Goal: Task Accomplishment & Management: Complete application form

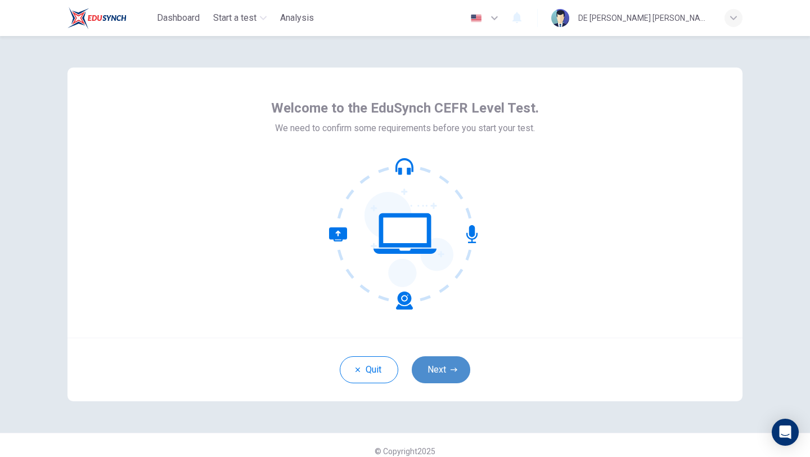
click at [444, 363] on button "Next" at bounding box center [441, 369] width 58 height 27
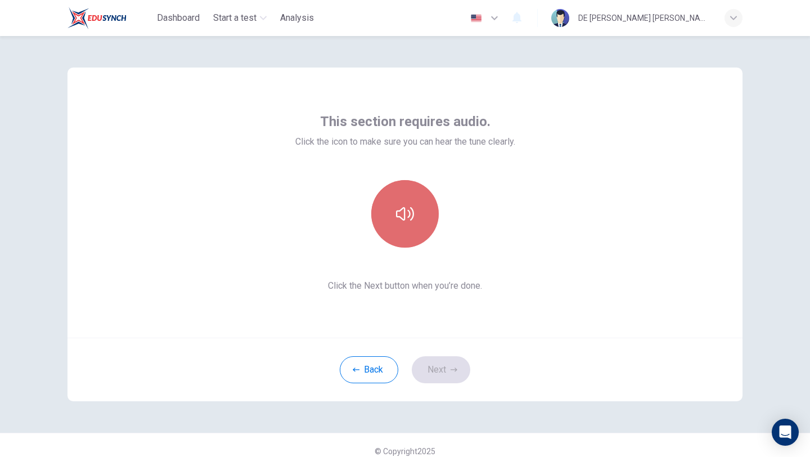
click at [434, 205] on button "button" at bounding box center [404, 213] width 67 height 67
click at [422, 240] on button "button" at bounding box center [404, 213] width 67 height 67
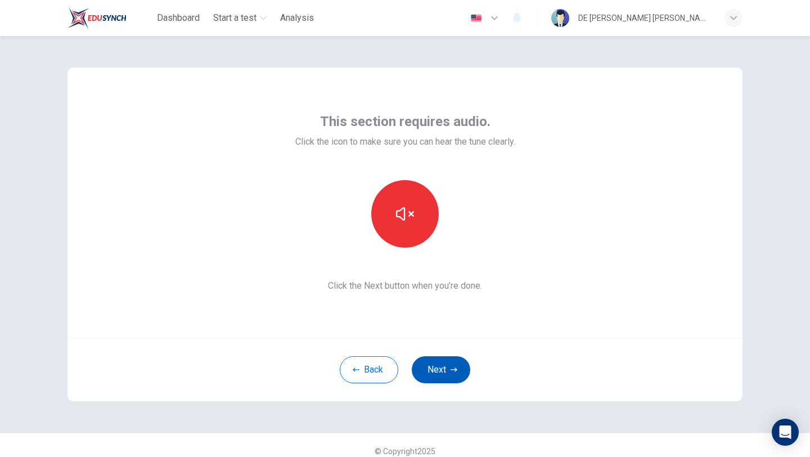
click at [440, 365] on button "Next" at bounding box center [441, 369] width 58 height 27
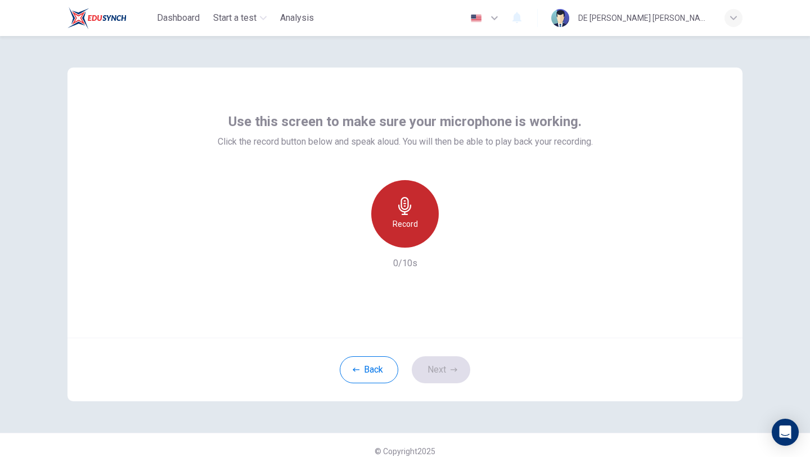
click at [403, 199] on icon "button" at bounding box center [405, 206] width 18 height 18
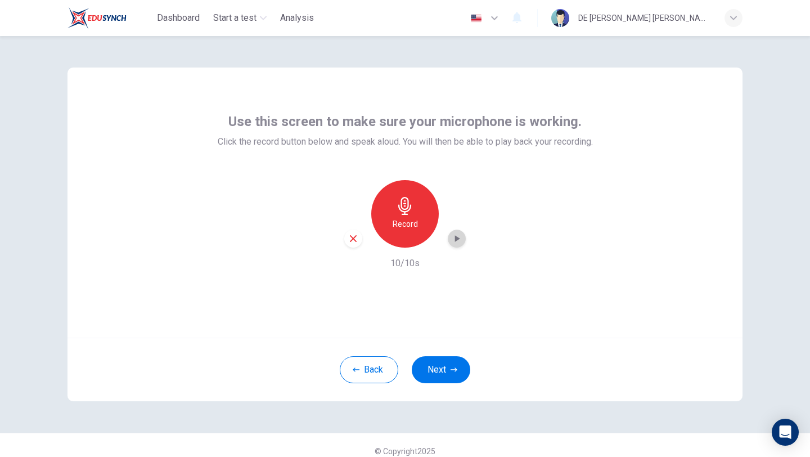
click at [448, 237] on div "button" at bounding box center [457, 238] width 18 height 18
click at [449, 373] on button "Next" at bounding box center [441, 369] width 58 height 27
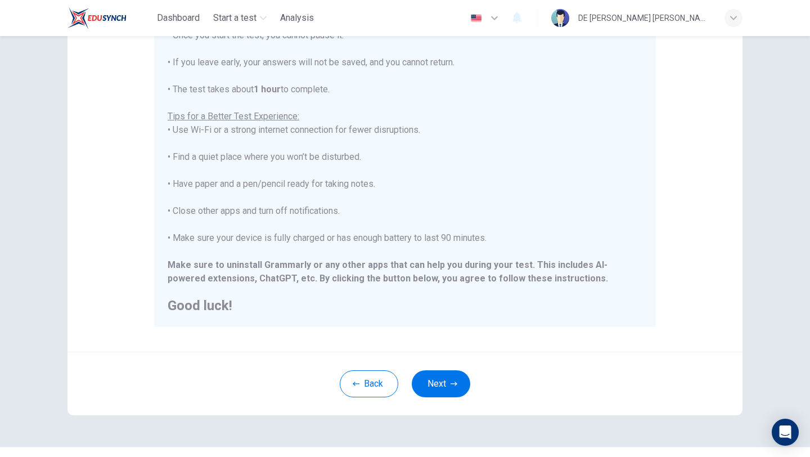
scroll to position [169, 0]
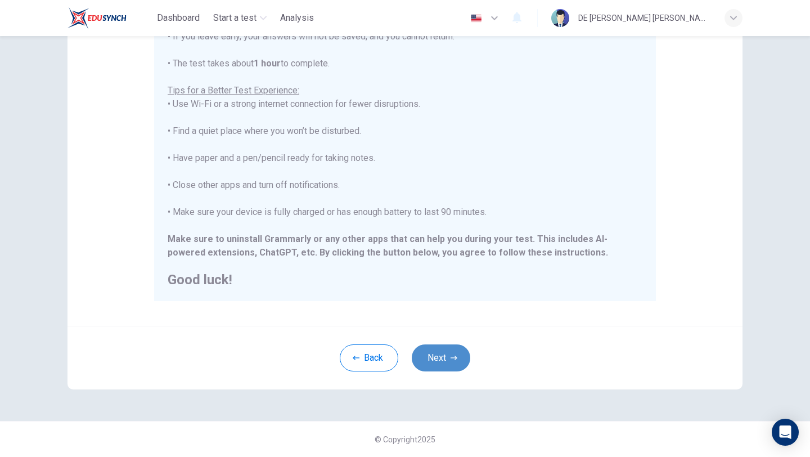
click at [437, 359] on button "Next" at bounding box center [441, 357] width 58 height 27
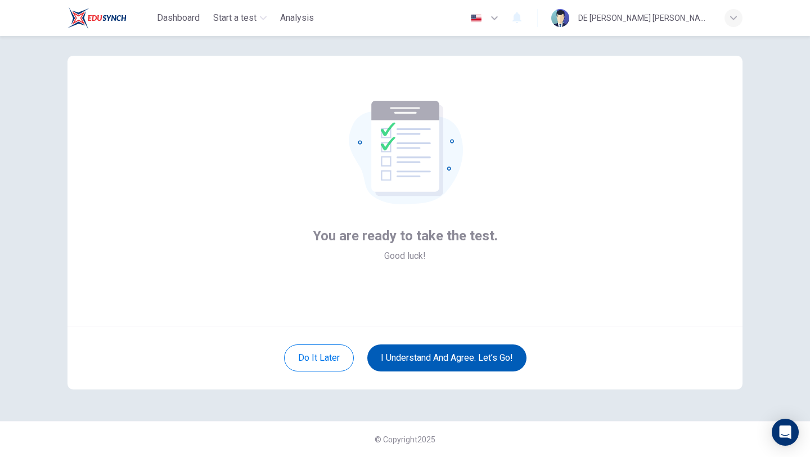
scroll to position [12, 0]
click at [438, 359] on button "I understand and agree. Let’s go!" at bounding box center [446, 357] width 159 height 27
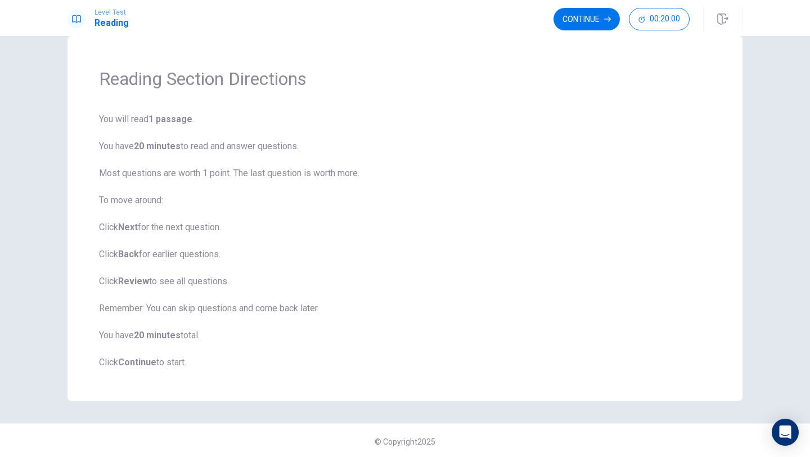
scroll to position [25, 0]
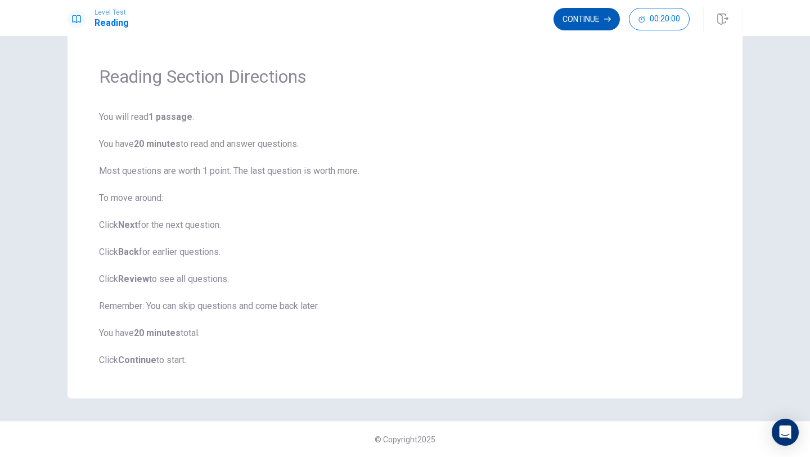
click at [592, 20] on button "Continue" at bounding box center [586, 19] width 66 height 22
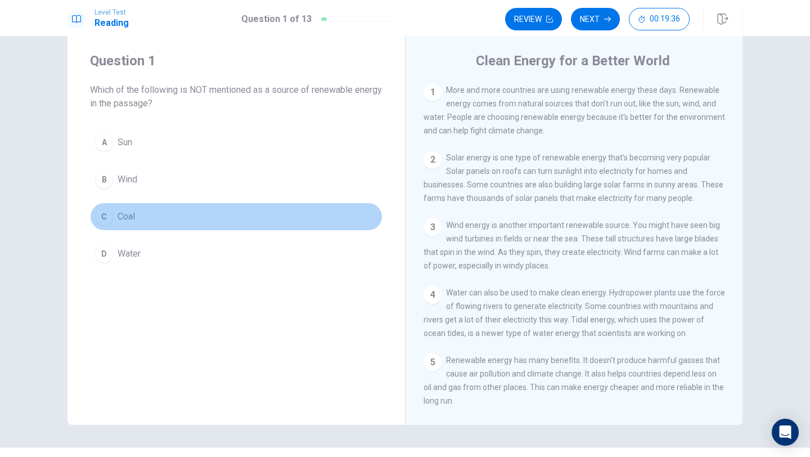
click at [115, 215] on button "C Coal" at bounding box center [236, 216] width 292 height 28
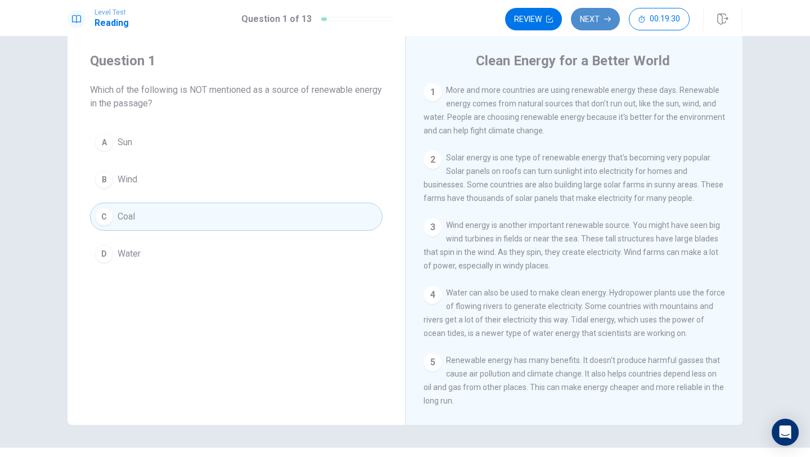
click at [593, 16] on button "Next" at bounding box center [595, 19] width 49 height 22
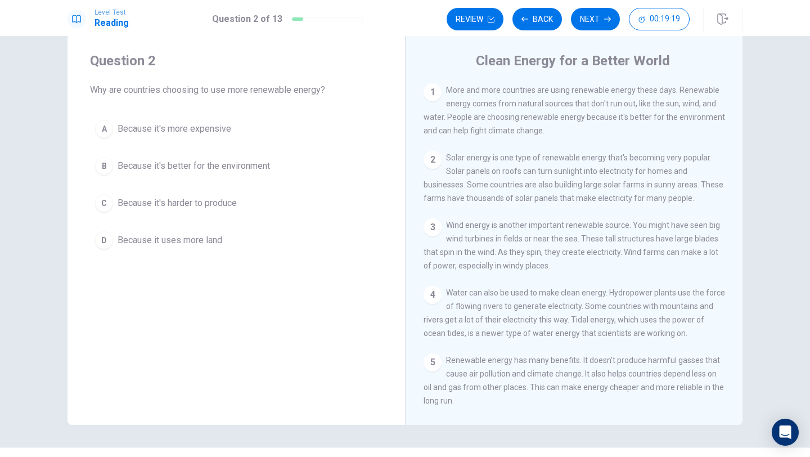
click at [110, 163] on div "B" at bounding box center [104, 166] width 18 height 18
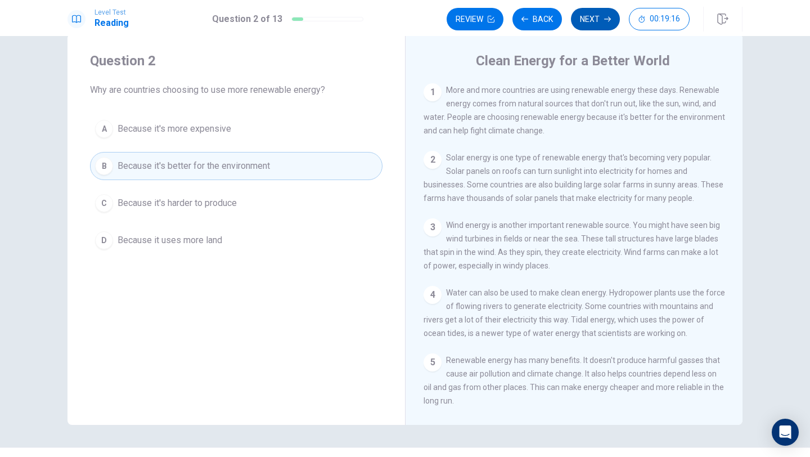
click at [589, 26] on button "Next" at bounding box center [595, 19] width 49 height 22
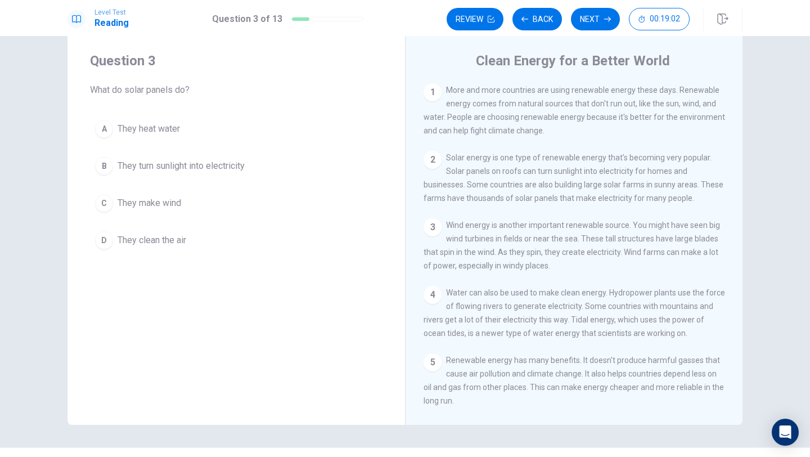
click at [245, 166] on span "They turn sunlight into electricity" at bounding box center [181, 165] width 127 height 13
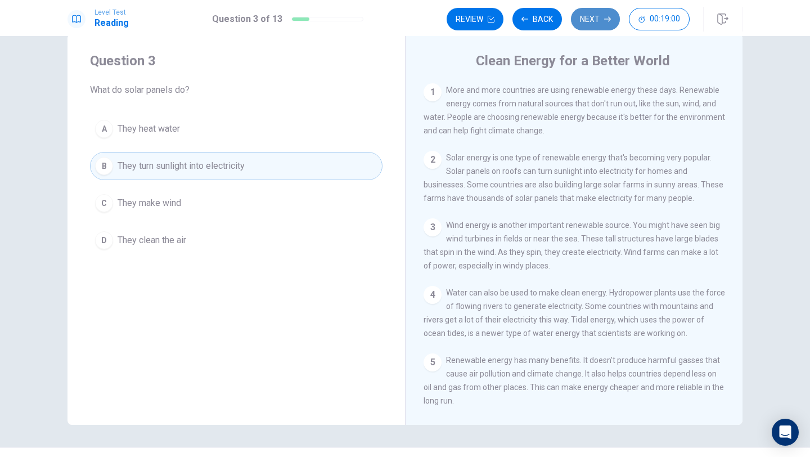
click at [597, 15] on button "Next" at bounding box center [595, 19] width 49 height 22
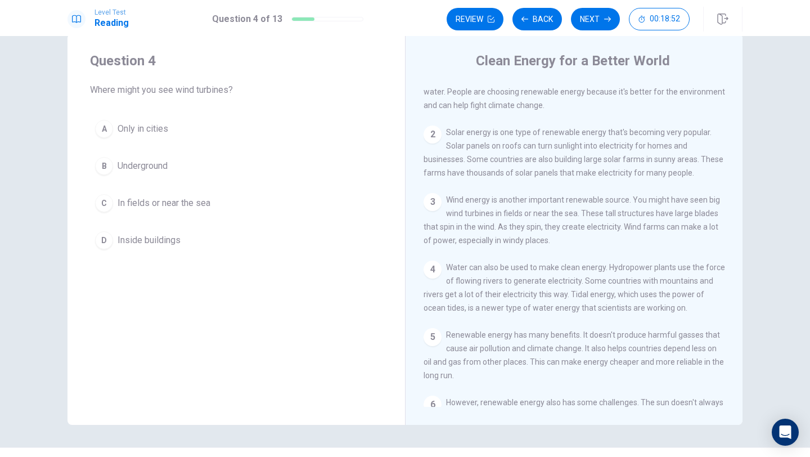
scroll to position [26, 0]
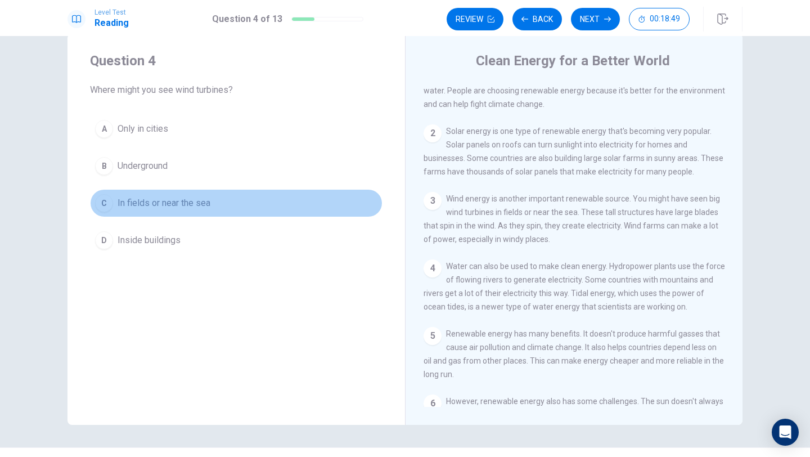
click at [265, 210] on button "C In fields or near the sea" at bounding box center [236, 203] width 292 height 28
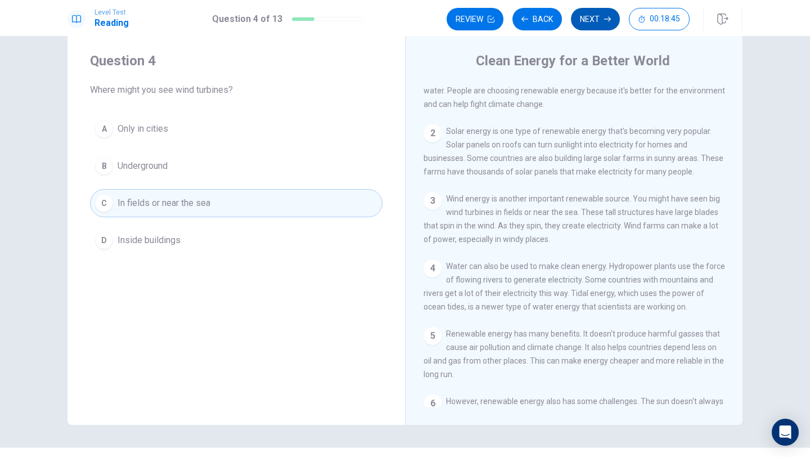
click at [600, 17] on button "Next" at bounding box center [595, 19] width 49 height 22
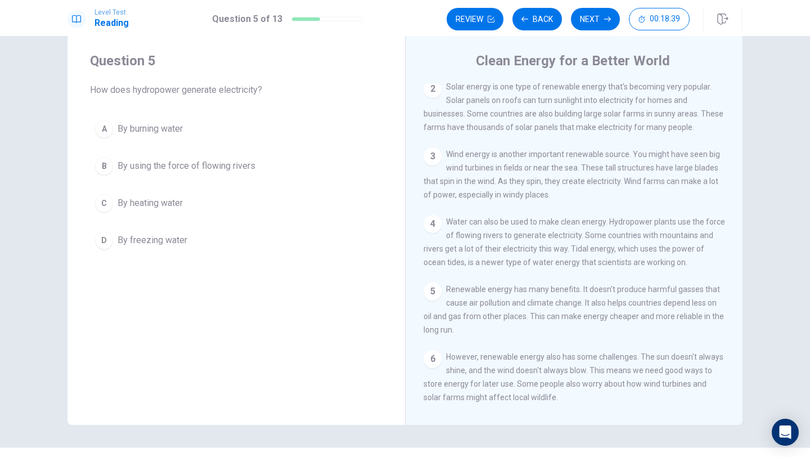
scroll to position [71, 0]
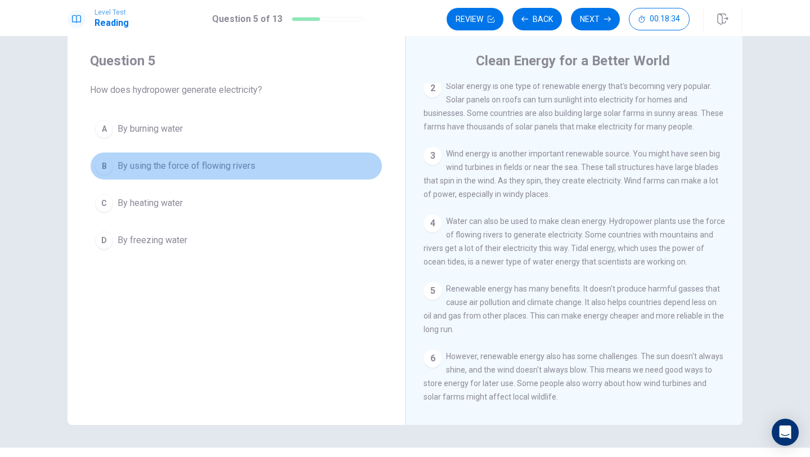
click at [245, 165] on span "By using the force of flowing rivers" at bounding box center [187, 165] width 138 height 13
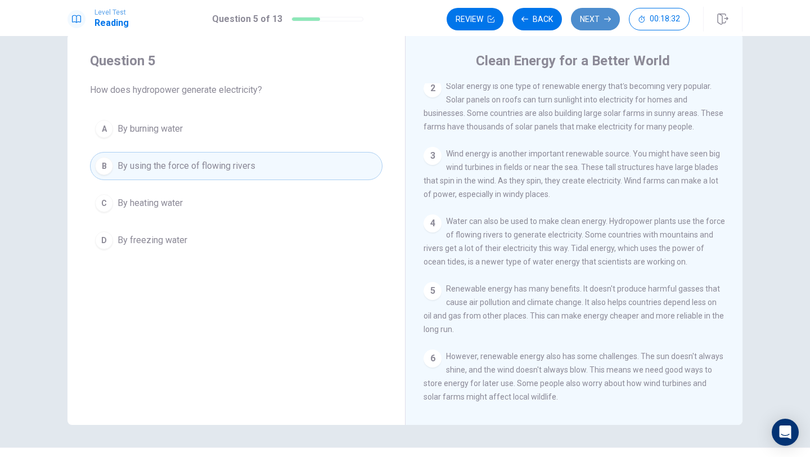
click at [586, 24] on button "Next" at bounding box center [595, 19] width 49 height 22
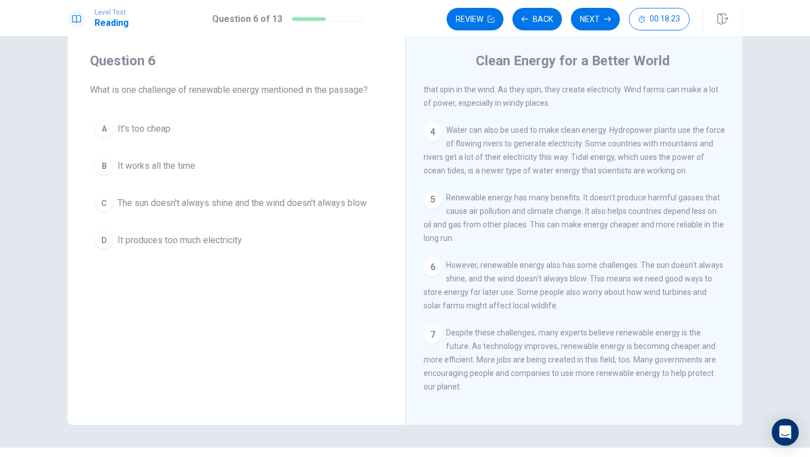
scroll to position [179, 0]
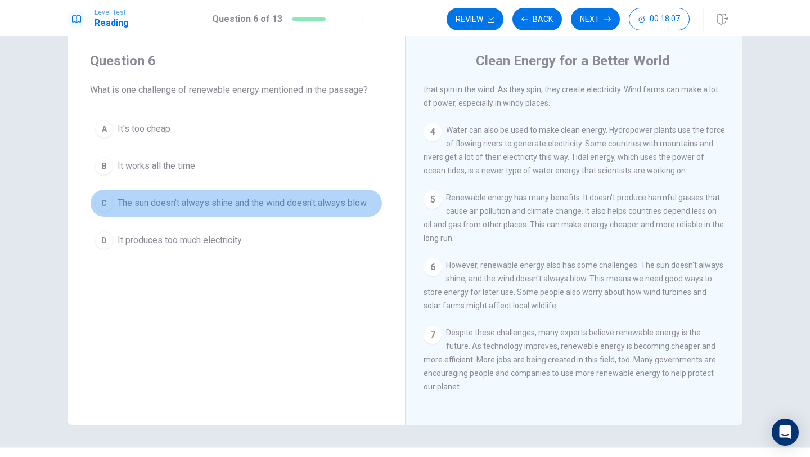
click at [230, 202] on span "The sun doesn't always shine and the wind doesn't always blow" at bounding box center [242, 202] width 249 height 13
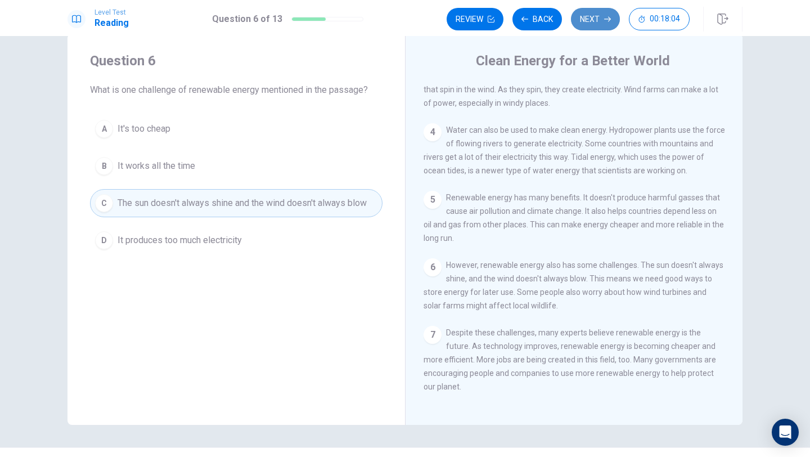
click at [592, 11] on button "Next" at bounding box center [595, 19] width 49 height 22
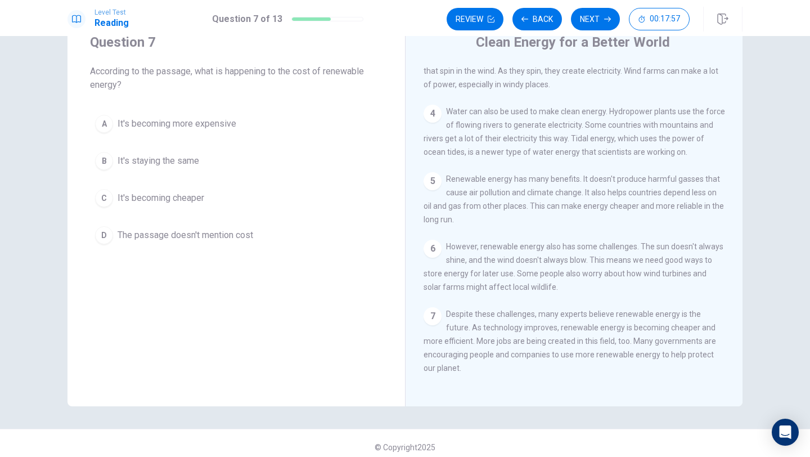
scroll to position [51, 0]
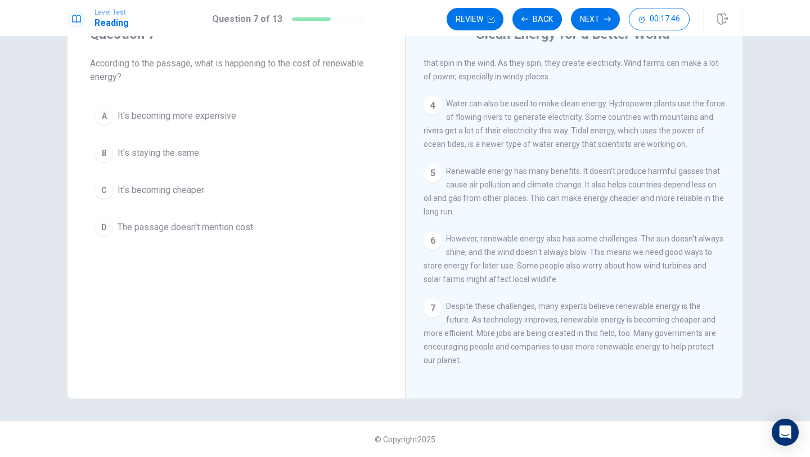
click at [218, 190] on button "C It's becoming cheaper" at bounding box center [236, 190] width 292 height 28
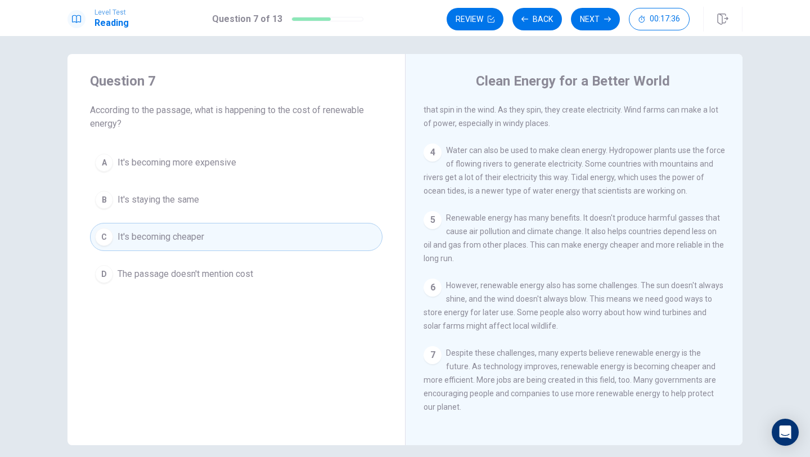
scroll to position [0, 0]
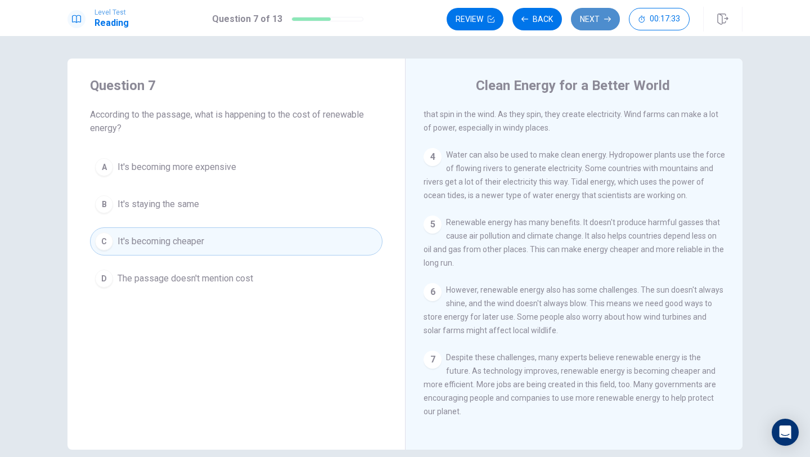
click at [589, 23] on button "Next" at bounding box center [595, 19] width 49 height 22
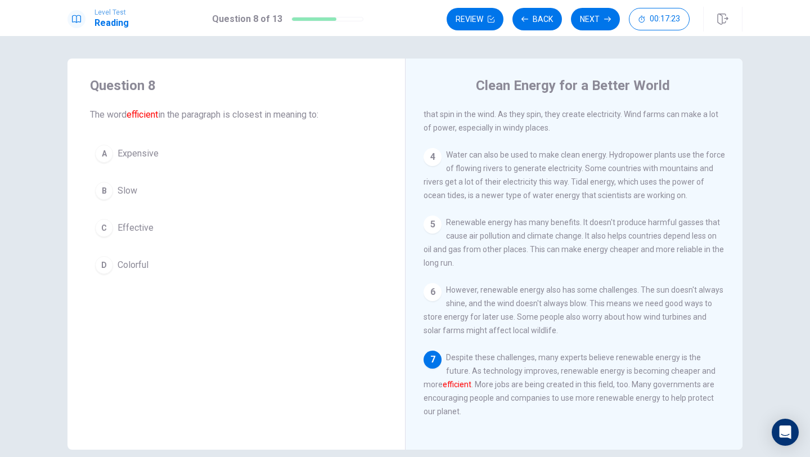
click at [145, 225] on span "Effective" at bounding box center [136, 227] width 36 height 13
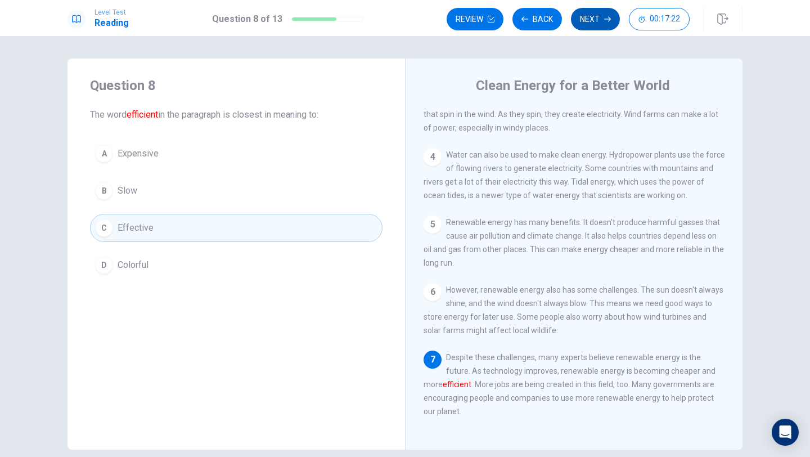
click at [606, 23] on button "Next" at bounding box center [595, 19] width 49 height 22
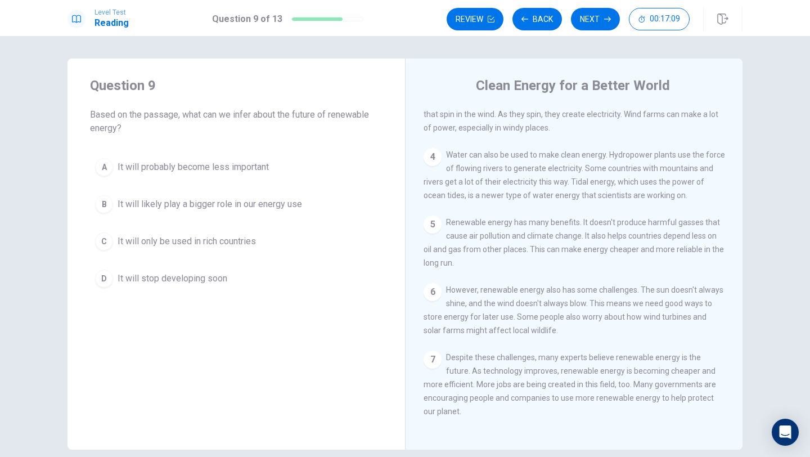
click at [285, 209] on span "It will likely play a bigger role in our energy use" at bounding box center [210, 203] width 184 height 13
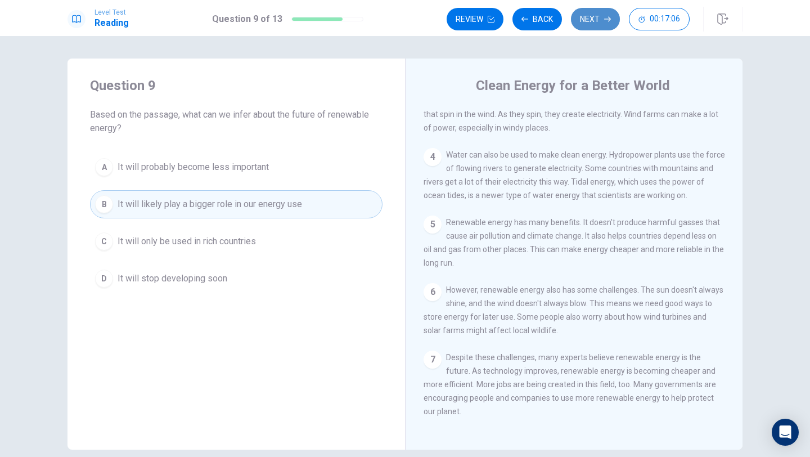
click at [592, 20] on button "Next" at bounding box center [595, 19] width 49 height 22
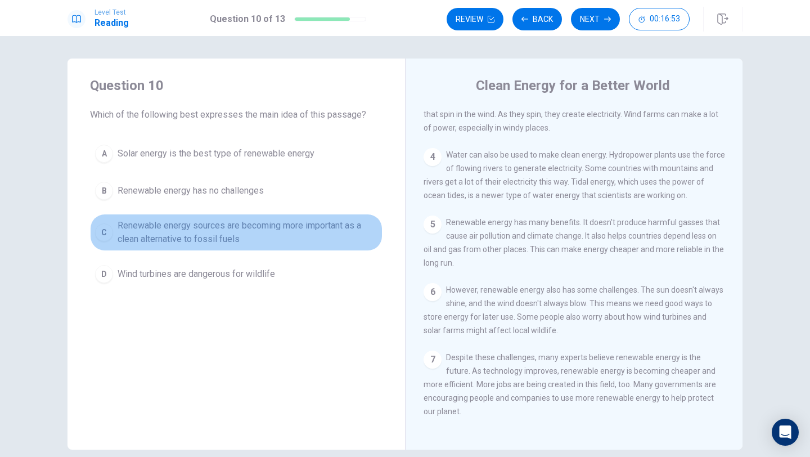
click at [286, 233] on span "Renewable energy sources are becoming more important as a clean alternative to …" at bounding box center [248, 232] width 260 height 27
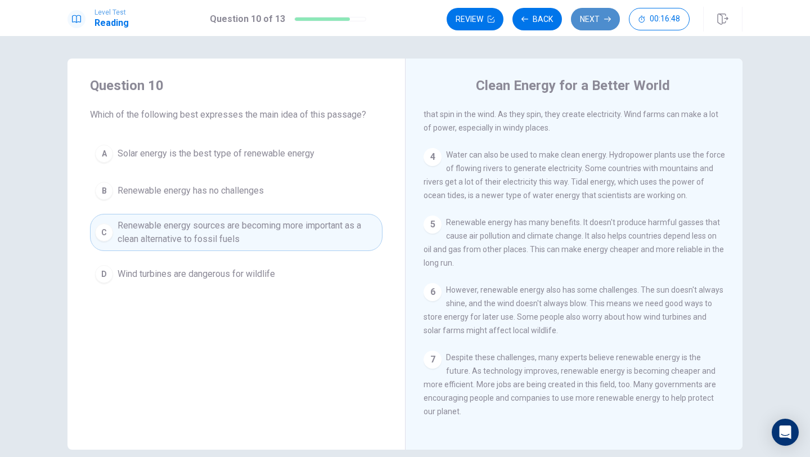
click at [595, 27] on button "Next" at bounding box center [595, 19] width 49 height 22
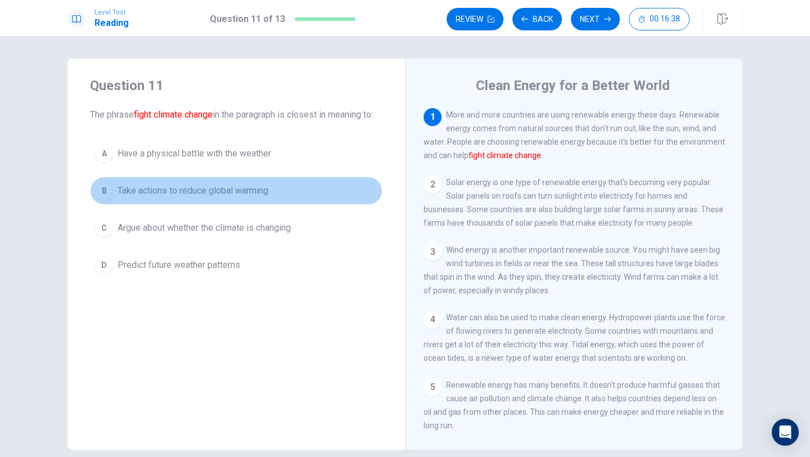
click at [245, 197] on span "Take actions to reduce global warming" at bounding box center [193, 190] width 151 height 13
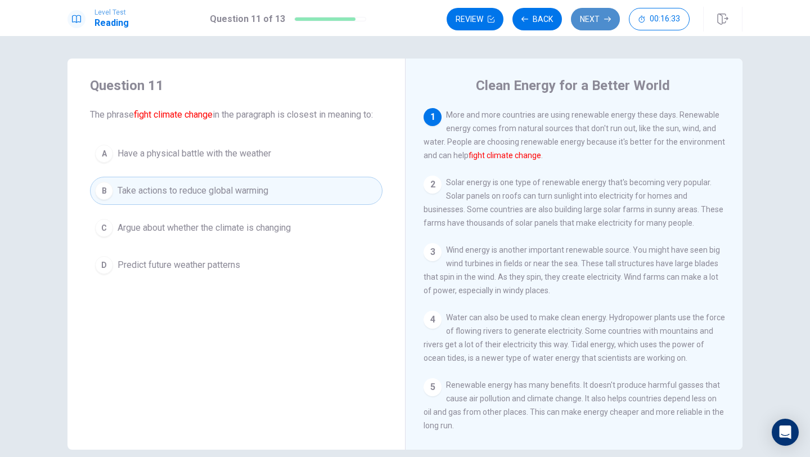
click at [597, 23] on button "Next" at bounding box center [595, 19] width 49 height 22
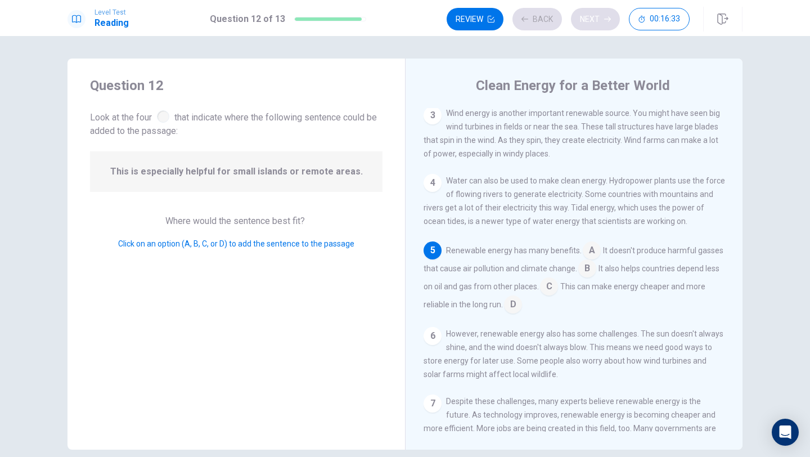
scroll to position [140, 0]
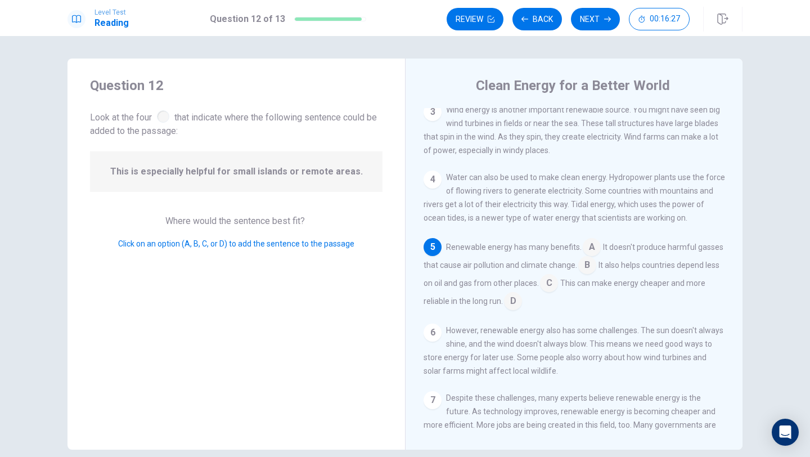
click at [165, 118] on div at bounding box center [163, 116] width 12 height 12
click at [511, 310] on input at bounding box center [513, 302] width 18 height 18
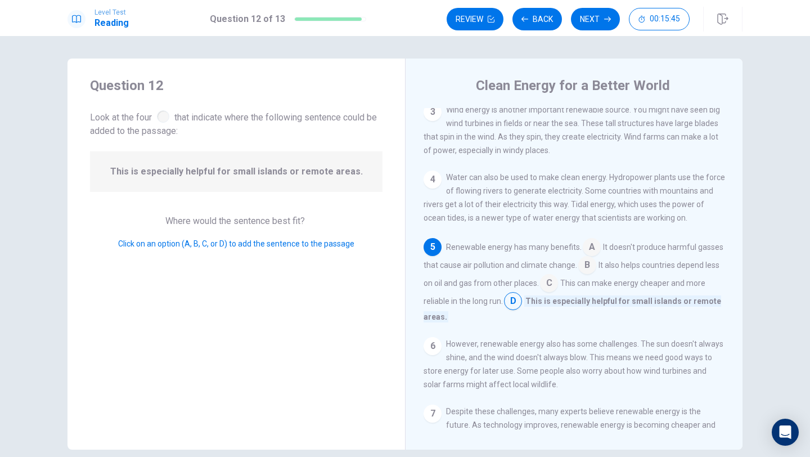
click at [511, 310] on input at bounding box center [513, 302] width 18 height 18
click at [560, 285] on div "Renewable energy has many benefits. A It doesn't produce harmful gasses that ca…" at bounding box center [573, 280] width 301 height 85
click at [556, 287] on input at bounding box center [549, 284] width 18 height 18
click at [596, 257] on input at bounding box center [592, 248] width 18 height 18
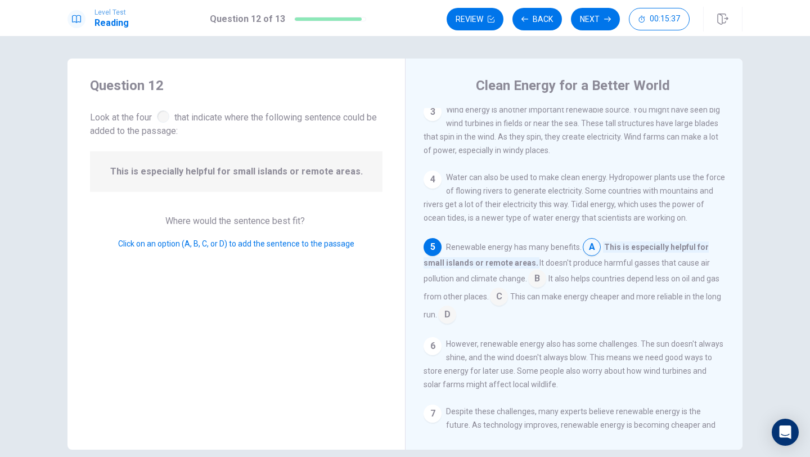
click at [528, 287] on input at bounding box center [537, 279] width 18 height 18
click at [490, 306] on input at bounding box center [499, 297] width 18 height 18
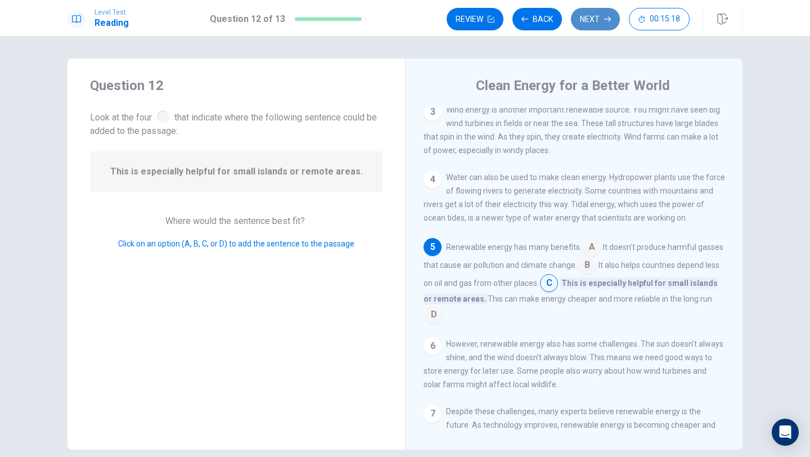
click at [596, 22] on button "Next" at bounding box center [595, 19] width 49 height 22
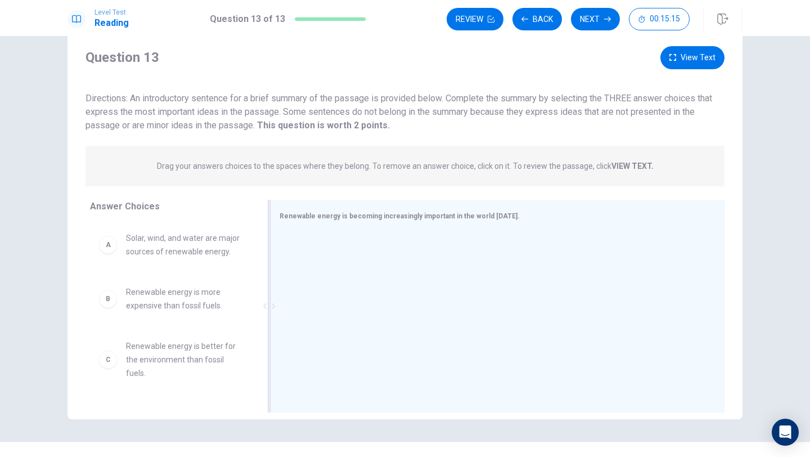
scroll to position [19, 0]
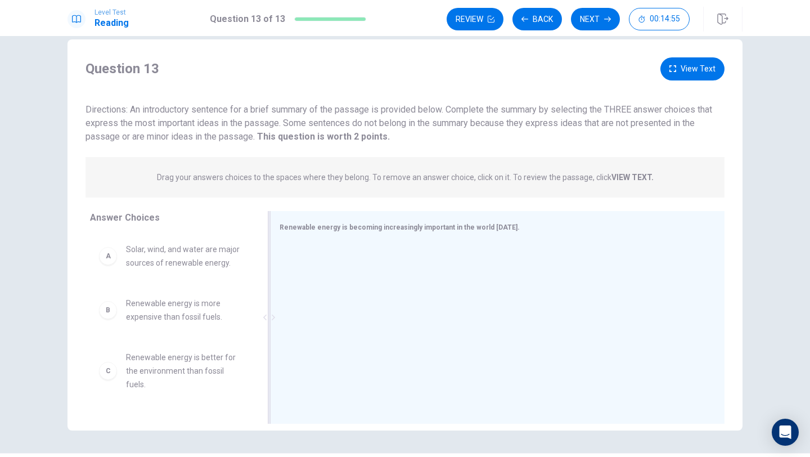
click at [437, 263] on div at bounding box center [492, 318] width 427 height 151
click at [192, 255] on span "Solar, wind, and water are major sources of renewable energy." at bounding box center [184, 255] width 117 height 27
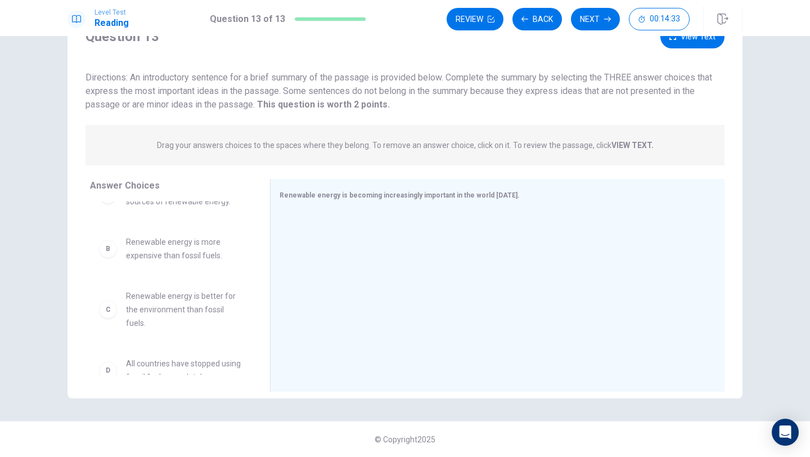
scroll to position [31, 0]
drag, startPoint x: 227, startPoint y: 306, endPoint x: 615, endPoint y: 220, distance: 398.1
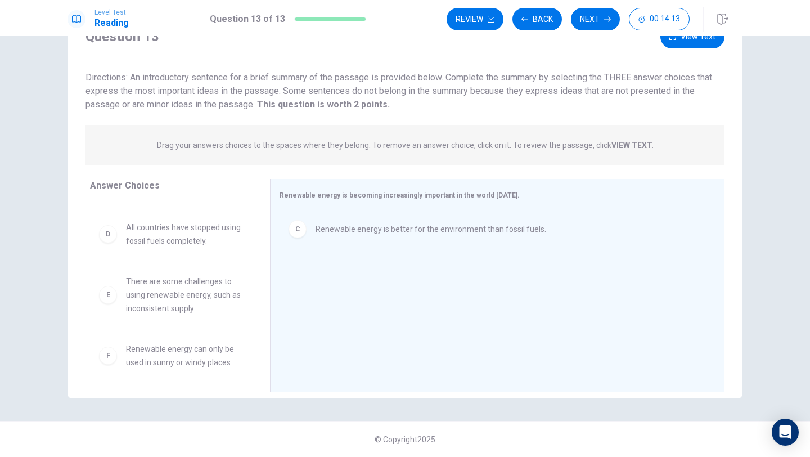
scroll to position [101, 0]
click at [625, 139] on span "Drag your answers choices to the spaces where they belong. To remove an answer …" at bounding box center [405, 144] width 497 height 13
click at [627, 142] on strong "VIEW TEXT." at bounding box center [632, 145] width 42 height 9
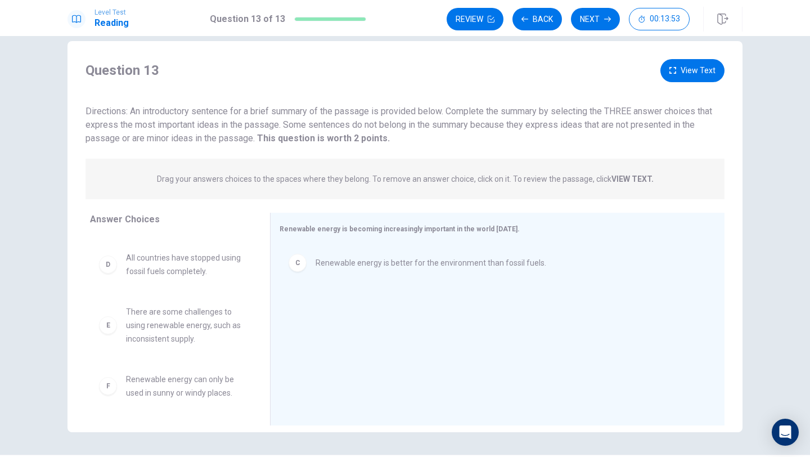
scroll to position [0, 0]
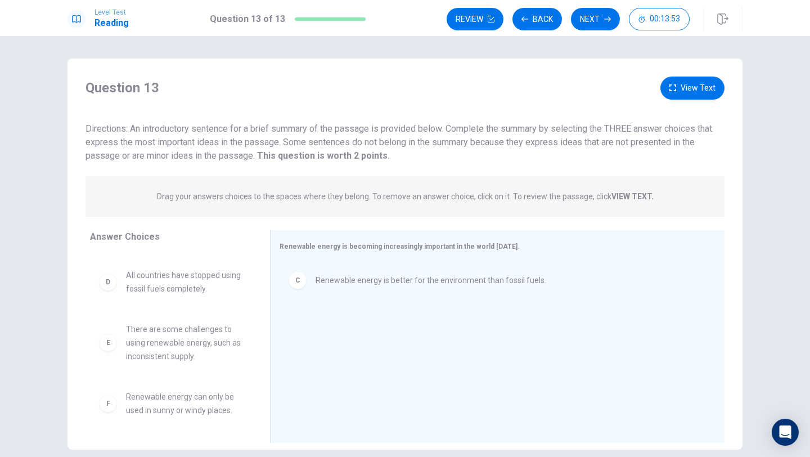
click at [674, 85] on icon "button" at bounding box center [672, 87] width 7 height 7
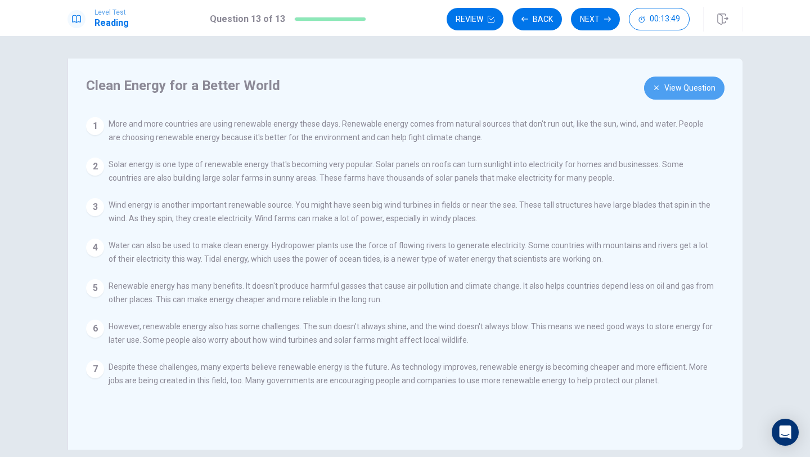
click at [674, 85] on button "View Question" at bounding box center [684, 87] width 80 height 23
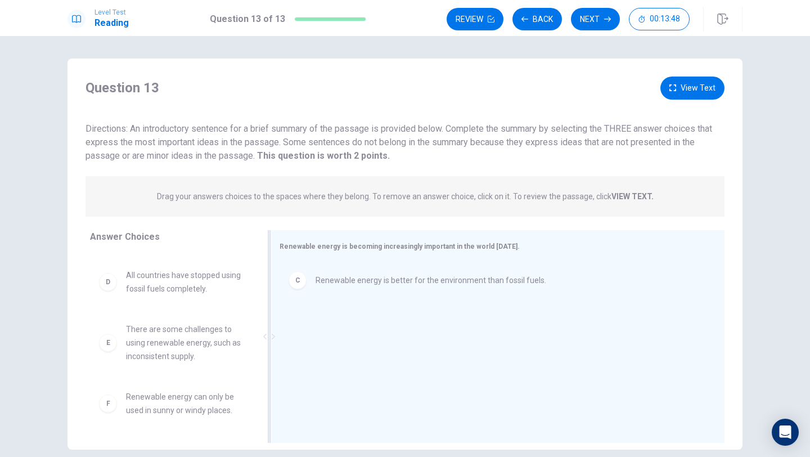
click at [316, 292] on div "C Renewable energy is better for the environment than fossil fuels." at bounding box center [492, 280] width 427 height 36
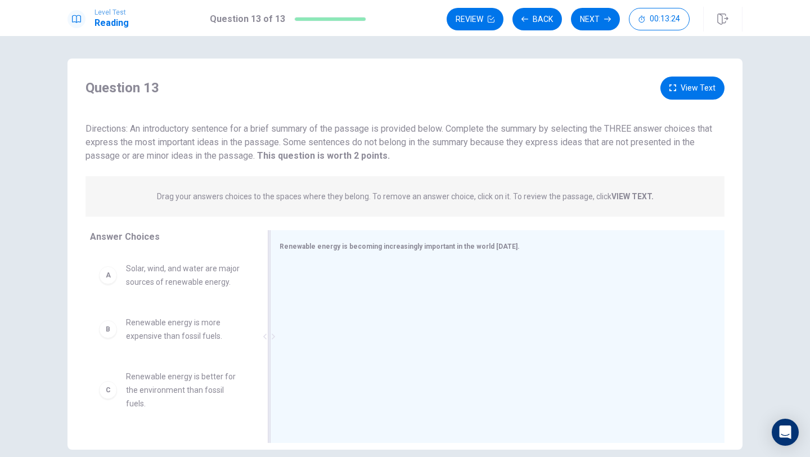
click at [220, 387] on span "Renewable energy is better for the environment than fossil fuels." at bounding box center [184, 389] width 117 height 40
click at [132, 385] on span "Renewable energy is better for the environment than fossil fuels." at bounding box center [184, 389] width 117 height 40
click at [110, 385] on div "C" at bounding box center [108, 390] width 18 height 18
drag, startPoint x: 110, startPoint y: 385, endPoint x: 408, endPoint y: 285, distance: 313.9
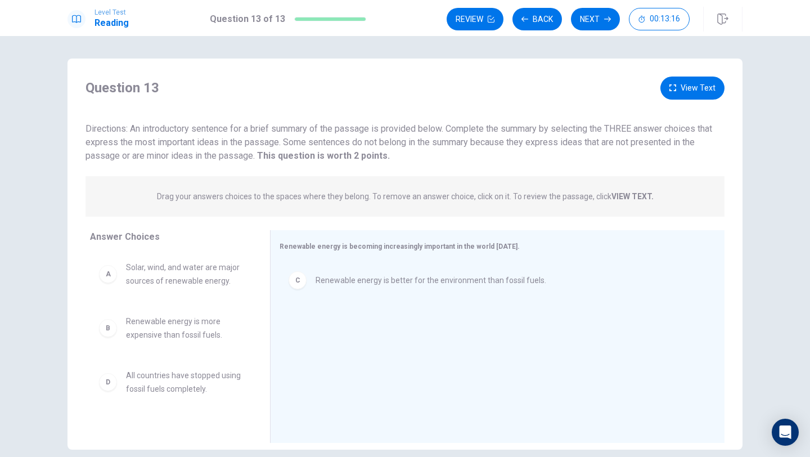
scroll to position [0, 0]
drag, startPoint x: 137, startPoint y: 282, endPoint x: 355, endPoint y: 333, distance: 224.1
drag, startPoint x: 313, startPoint y: 328, endPoint x: 314, endPoint y: 281, distance: 47.3
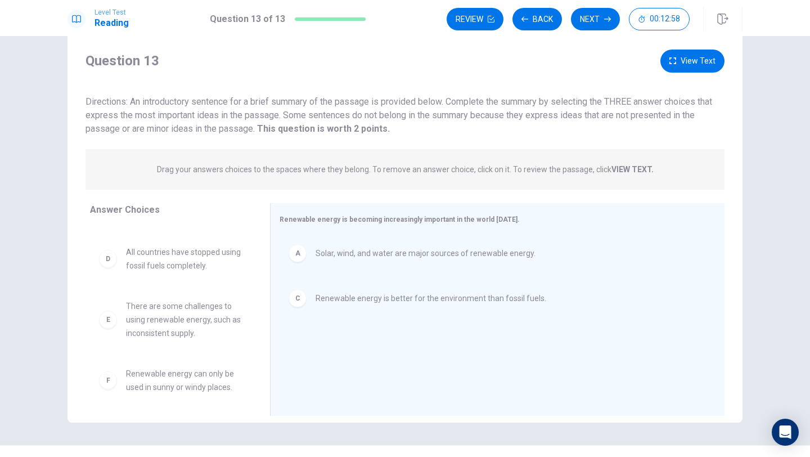
scroll to position [47, 0]
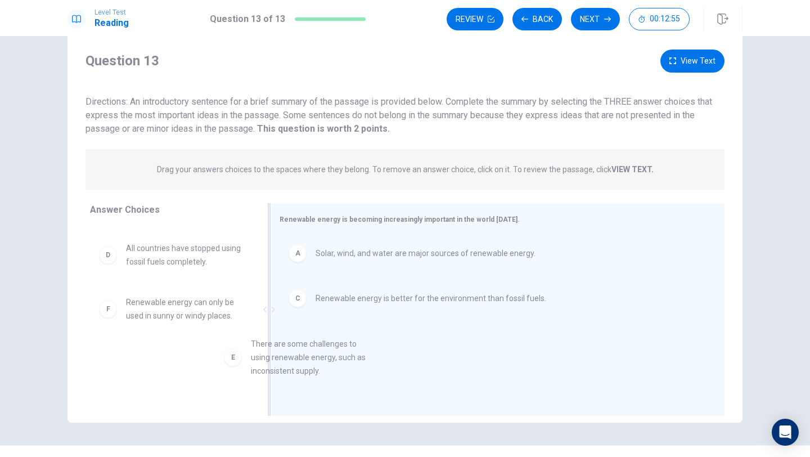
drag, startPoint x: 177, startPoint y: 318, endPoint x: 430, endPoint y: 348, distance: 254.8
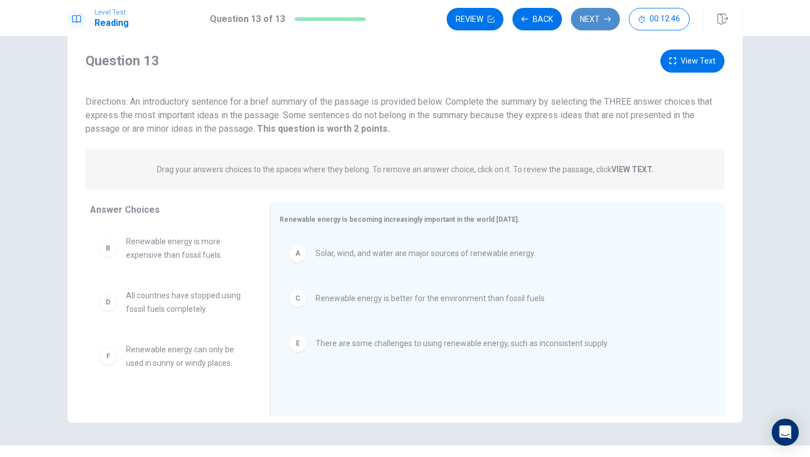
click at [607, 24] on button "Next" at bounding box center [595, 19] width 49 height 22
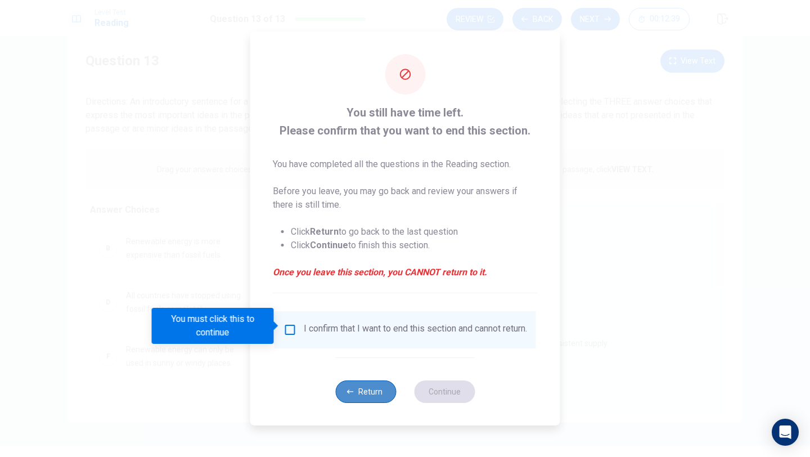
click at [356, 389] on button "Return" at bounding box center [365, 391] width 61 height 22
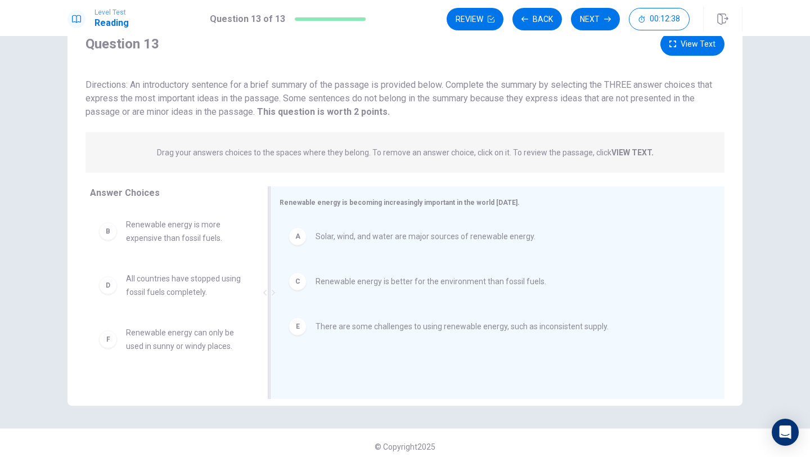
scroll to position [49, 0]
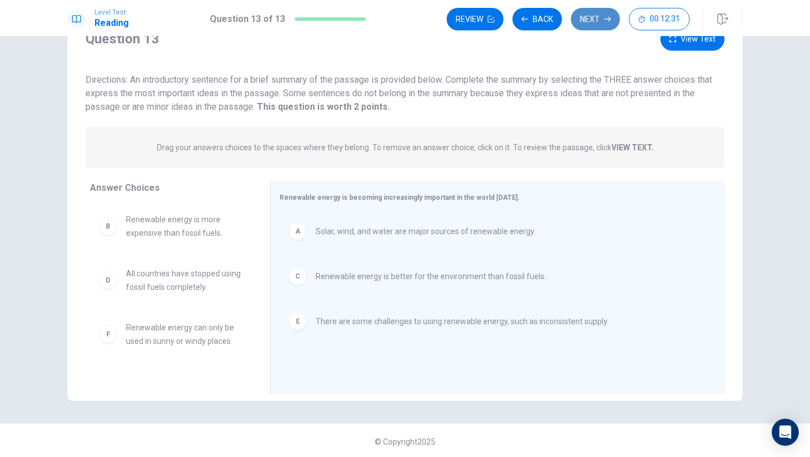
click at [599, 24] on button "Next" at bounding box center [595, 19] width 49 height 22
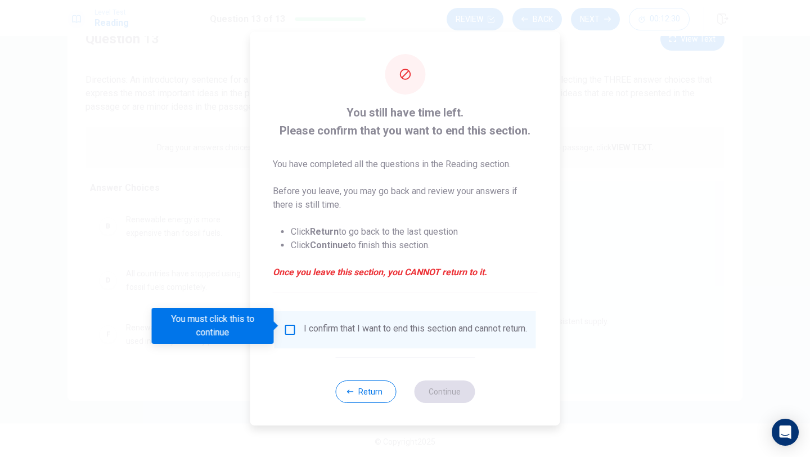
click at [318, 327] on div "I confirm that I want to end this section and cannot return." at bounding box center [415, 329] width 223 height 13
click at [288, 326] on input "You must click this to continue" at bounding box center [289, 329] width 13 height 13
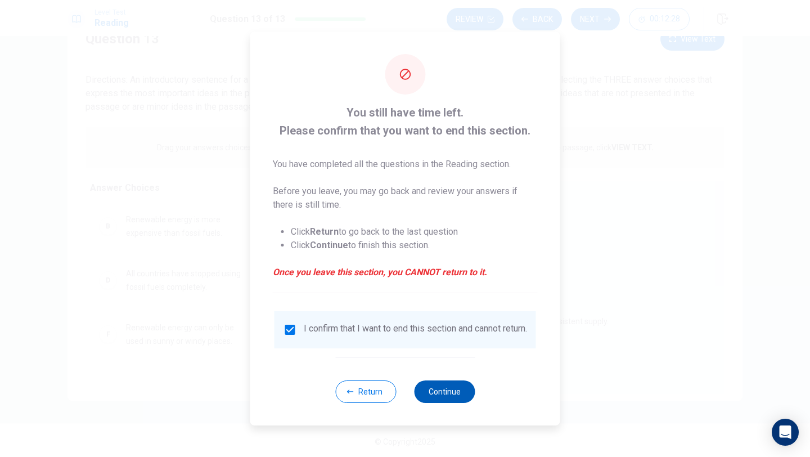
click at [440, 402] on button "Continue" at bounding box center [444, 391] width 61 height 22
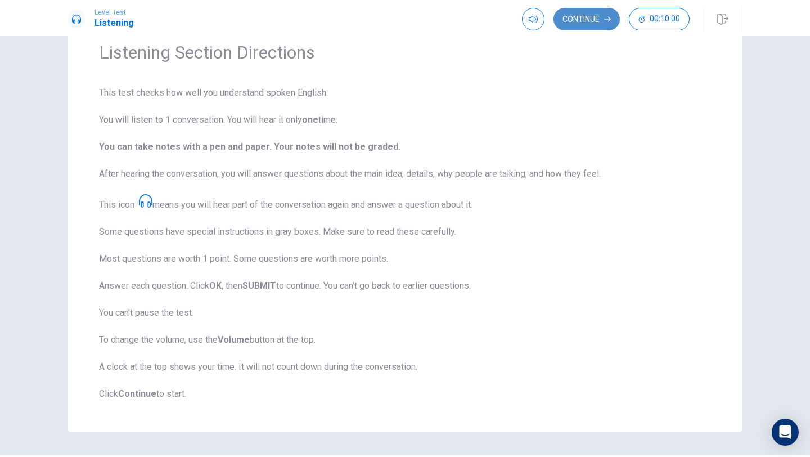
click at [579, 16] on button "Continue" at bounding box center [586, 19] width 66 height 22
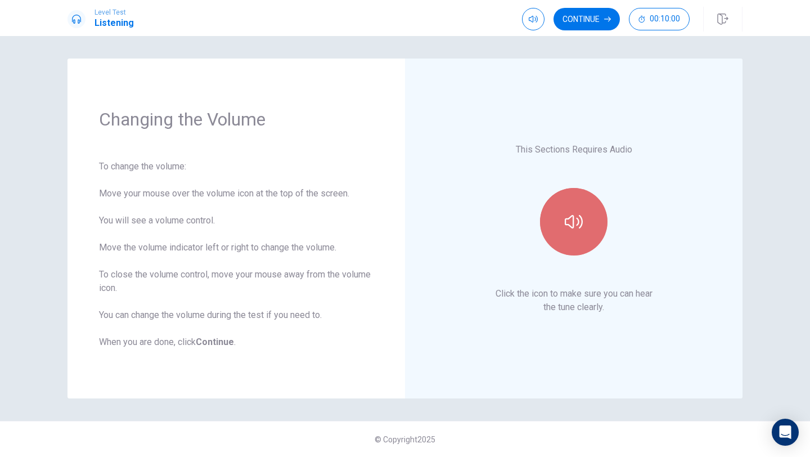
click at [561, 234] on button "button" at bounding box center [573, 221] width 67 height 67
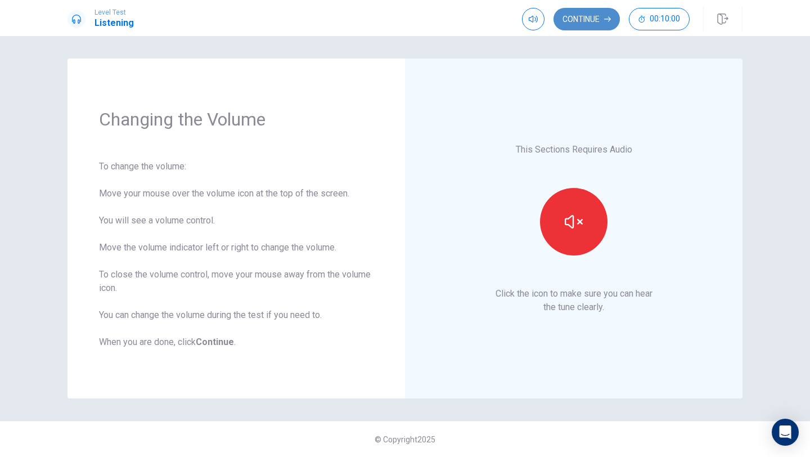
click at [602, 13] on button "Continue" at bounding box center [586, 19] width 66 height 22
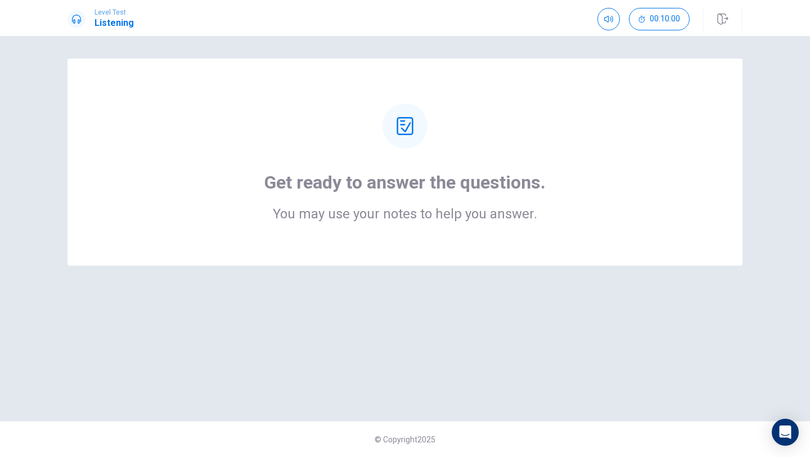
click at [439, 195] on div "Get ready to answer the questions. You may use your notes to help you answer." at bounding box center [404, 195] width 281 height 49
click at [409, 133] on icon at bounding box center [405, 126] width 18 height 18
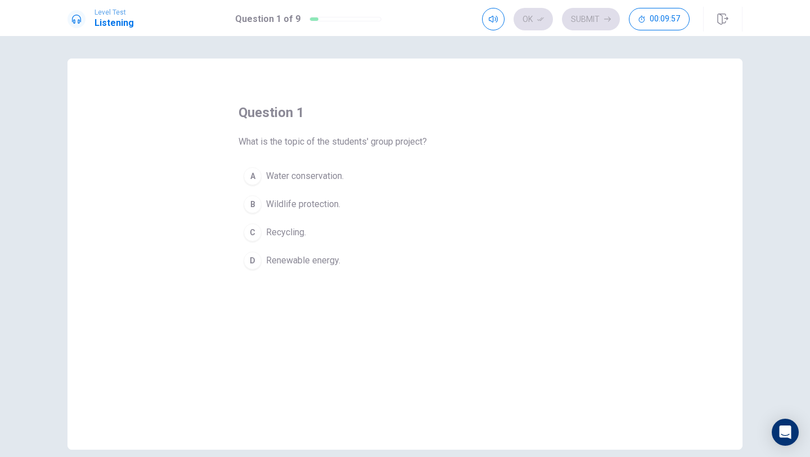
click at [303, 272] on button "D Renewable energy." at bounding box center [404, 260] width 333 height 28
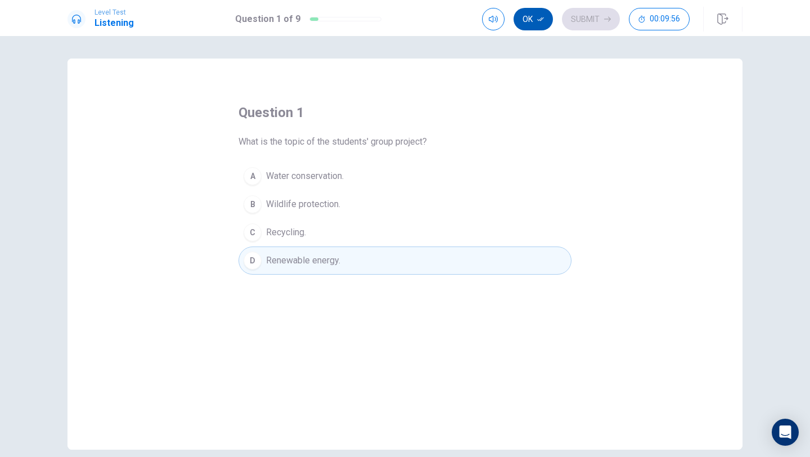
click at [526, 10] on button "Ok" at bounding box center [532, 19] width 39 height 22
click at [575, 17] on button "Submit" at bounding box center [591, 19] width 58 height 22
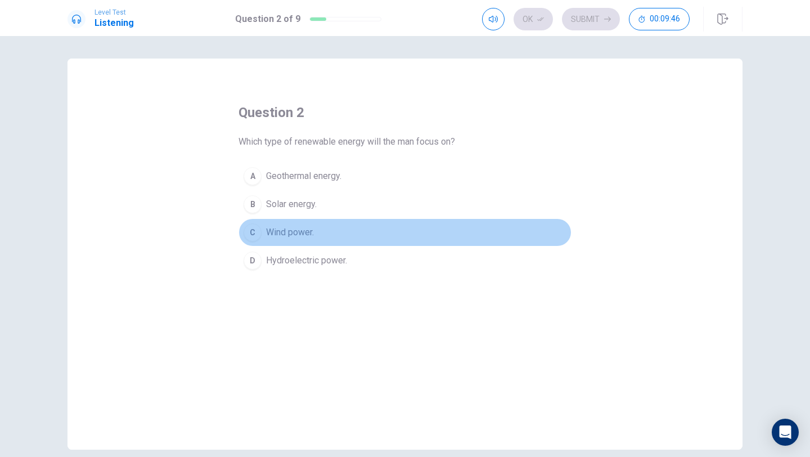
click at [297, 232] on span "Wind power." at bounding box center [290, 231] width 48 height 13
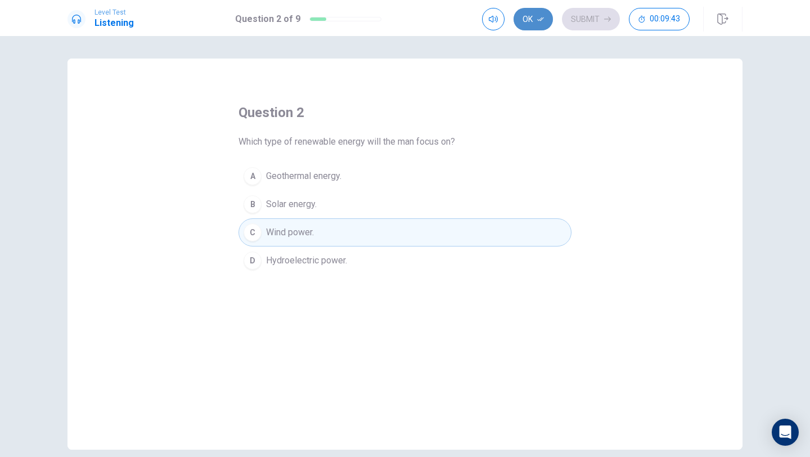
click at [536, 19] on button "Ok" at bounding box center [532, 19] width 39 height 22
click at [569, 20] on button "Submit" at bounding box center [591, 19] width 58 height 22
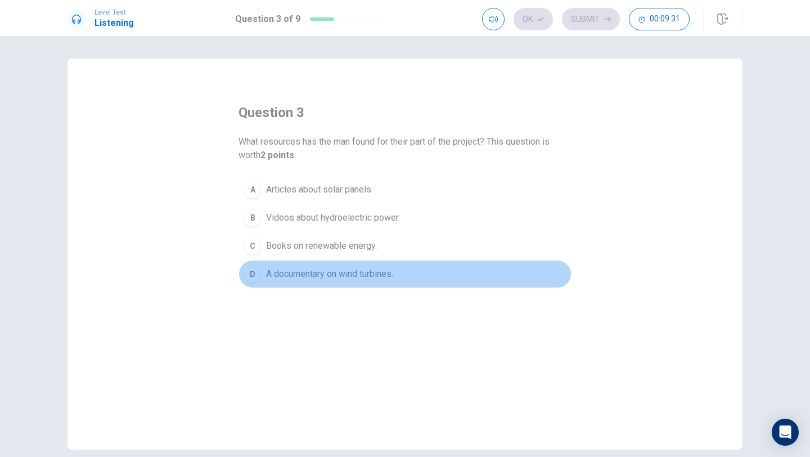
click at [390, 270] on span "A documentary on wind turbines." at bounding box center [329, 273] width 127 height 13
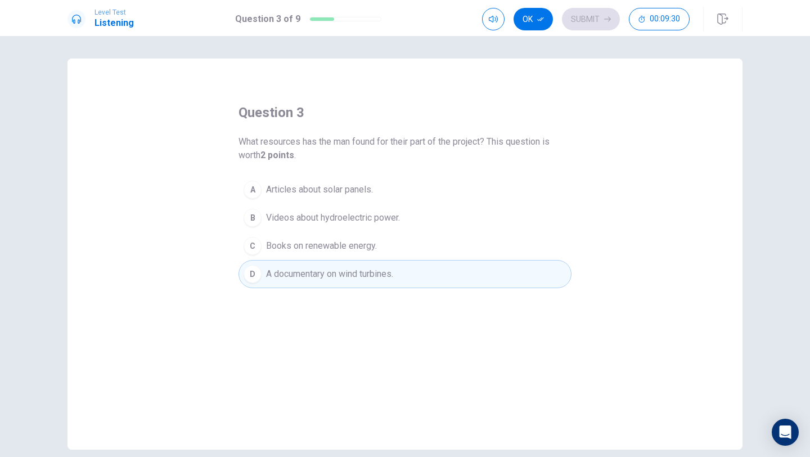
click at [543, 33] on div "Level Test Listening Question 3 of 9 Ok Submit 00:09:30" at bounding box center [405, 18] width 810 height 36
click at [541, 24] on button "Ok" at bounding box center [532, 19] width 39 height 22
click at [575, 20] on button "Submit" at bounding box center [591, 19] width 58 height 22
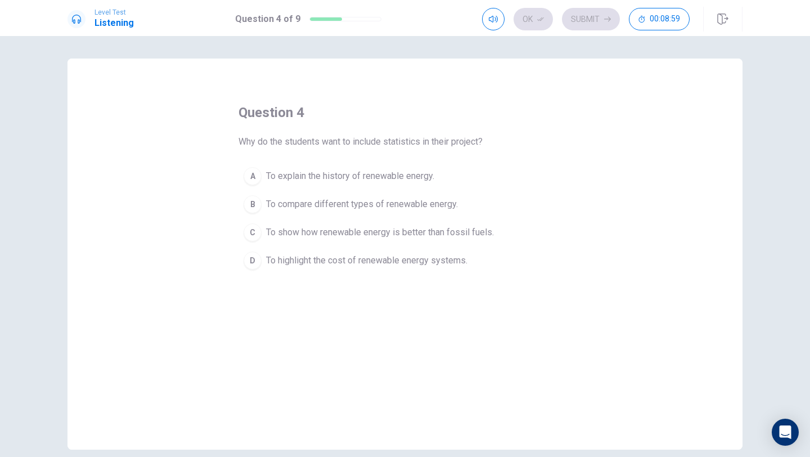
click at [299, 228] on span "To show how renewable energy is better than fossil fuels." at bounding box center [380, 231] width 228 height 13
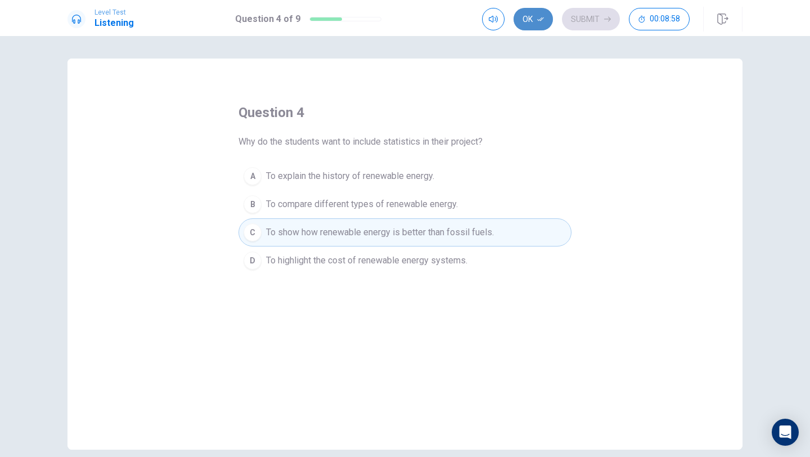
click at [532, 20] on button "Ok" at bounding box center [532, 19] width 39 height 22
click at [580, 24] on button "Submit" at bounding box center [591, 19] width 58 height 22
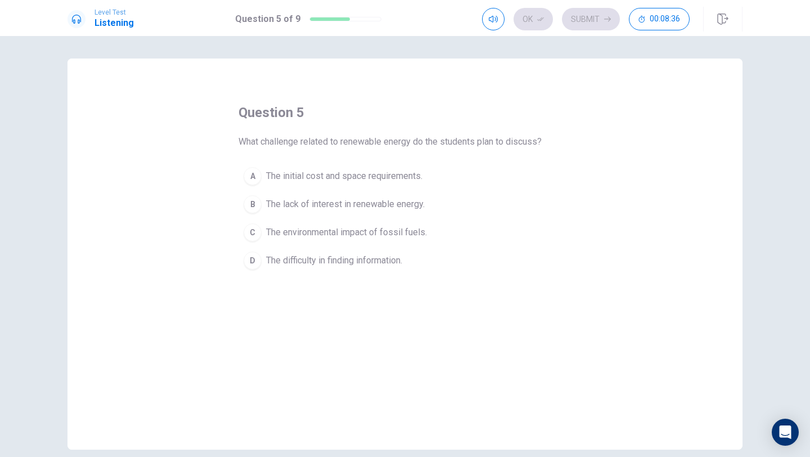
click at [387, 233] on span "The environmental impact of fossil fuels." at bounding box center [346, 231] width 161 height 13
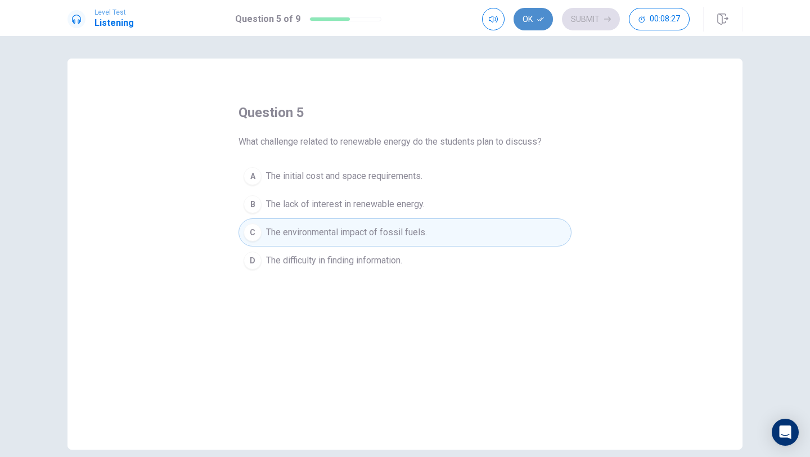
click at [527, 24] on button "Ok" at bounding box center [532, 19] width 39 height 22
click at [571, 24] on button "Submit" at bounding box center [591, 19] width 58 height 22
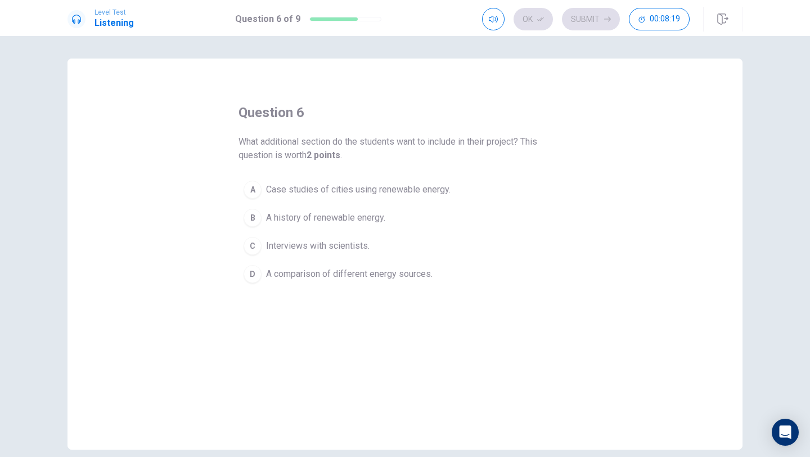
click at [338, 196] on button "A Case studies of cities using renewable energy." at bounding box center [404, 189] width 333 height 28
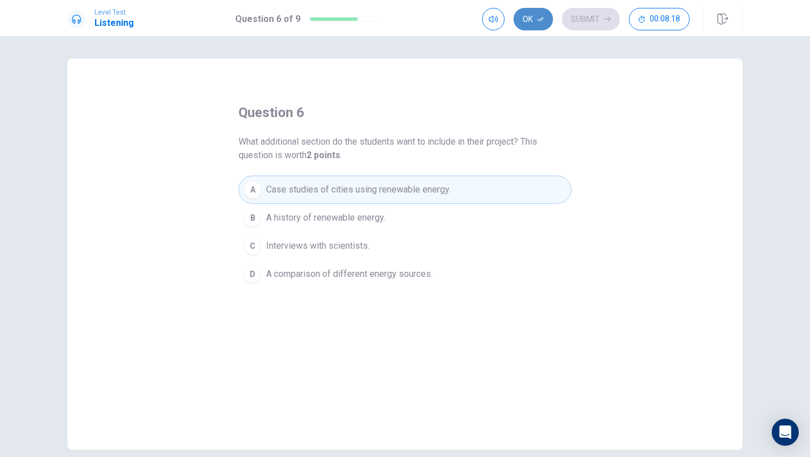
click at [533, 22] on button "Ok" at bounding box center [532, 19] width 39 height 22
click at [565, 25] on button "Submit" at bounding box center [591, 19] width 58 height 22
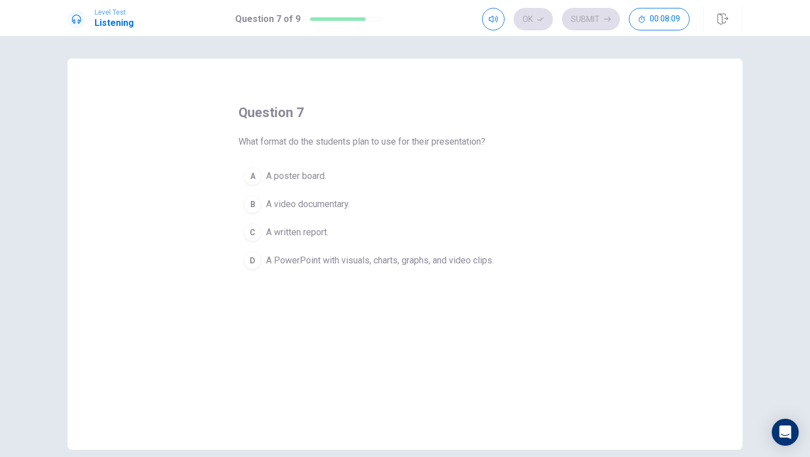
click at [327, 256] on span "A PowerPoint with visuals, charts, graphs, and video clips." at bounding box center [380, 260] width 228 height 13
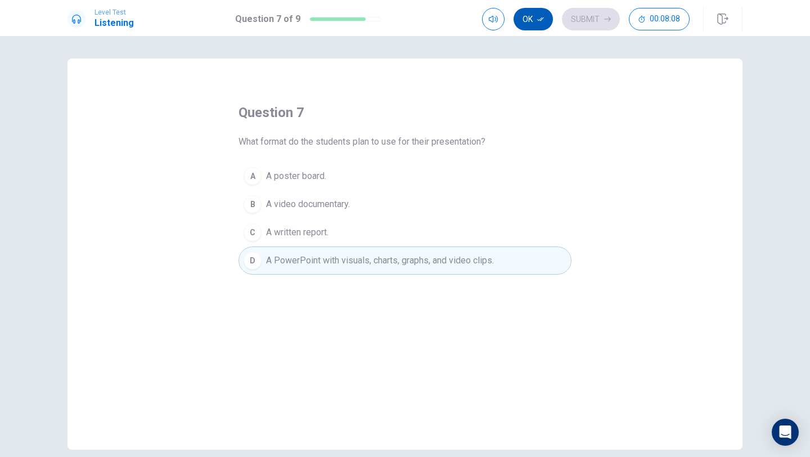
click at [533, 25] on button "Ok" at bounding box center [532, 19] width 39 height 22
click at [576, 22] on button "Submit" at bounding box center [591, 19] width 58 height 22
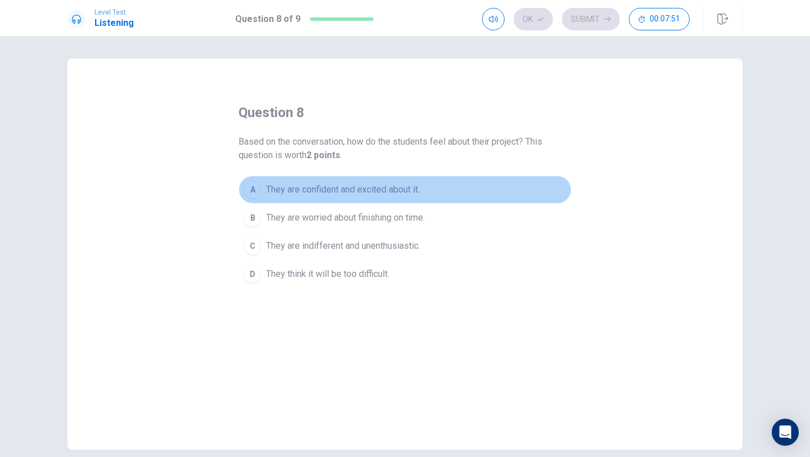
click at [345, 187] on span "They are confident and excited about it." at bounding box center [343, 189] width 154 height 13
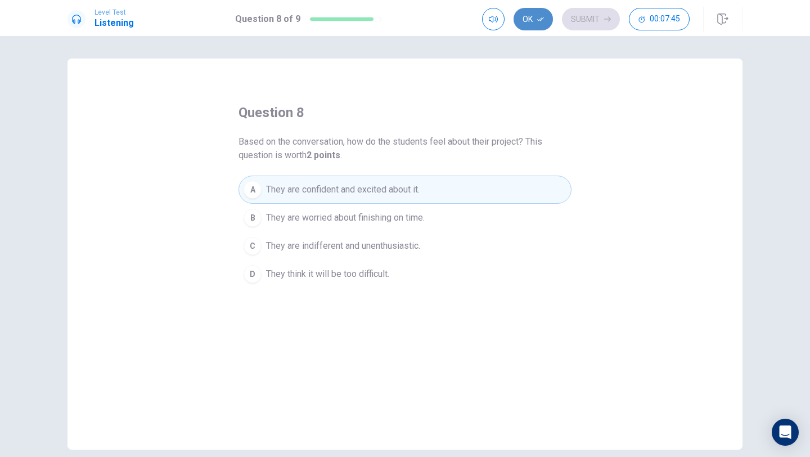
click at [539, 19] on icon "button" at bounding box center [540, 19] width 7 height 4
click at [583, 18] on button "Submit" at bounding box center [591, 19] width 58 height 22
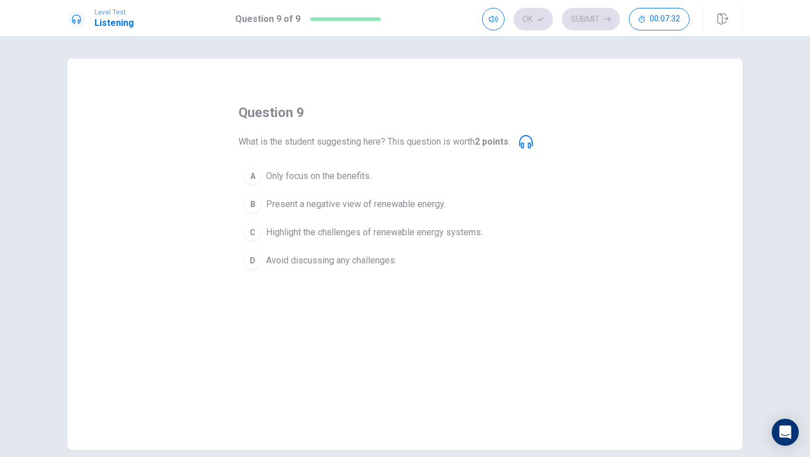
click at [412, 233] on span "Highlight the challenges of renewable energy systems." at bounding box center [374, 231] width 217 height 13
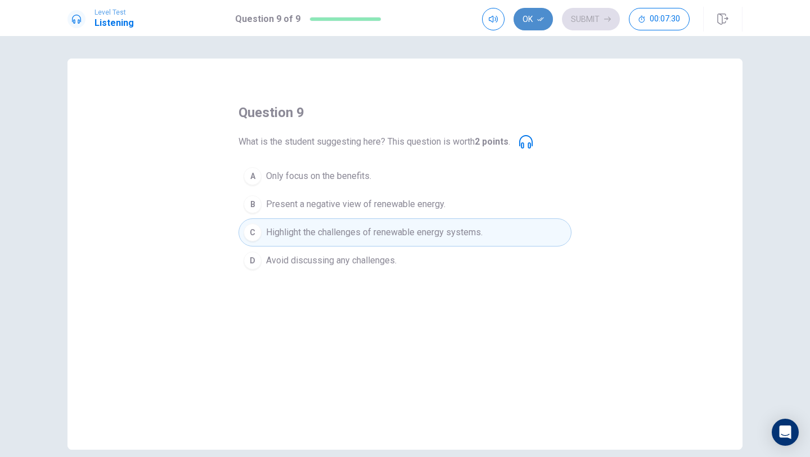
click at [539, 25] on button "Ok" at bounding box center [532, 19] width 39 height 22
click at [589, 23] on button "Submit" at bounding box center [591, 19] width 58 height 22
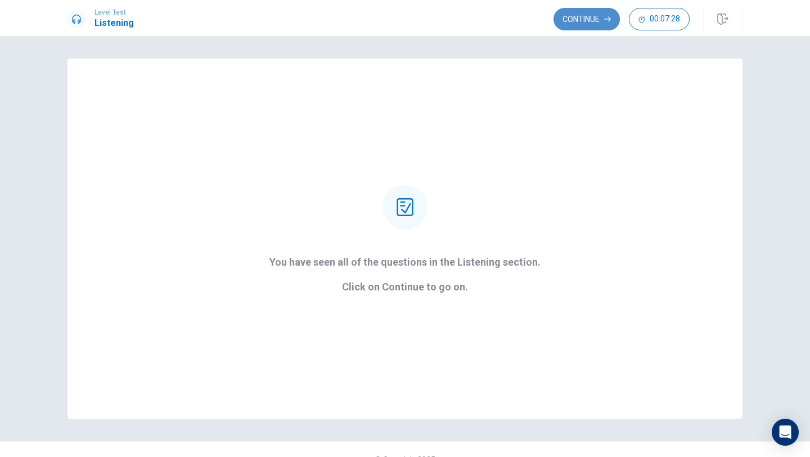
click at [569, 26] on button "Continue" at bounding box center [586, 19] width 66 height 22
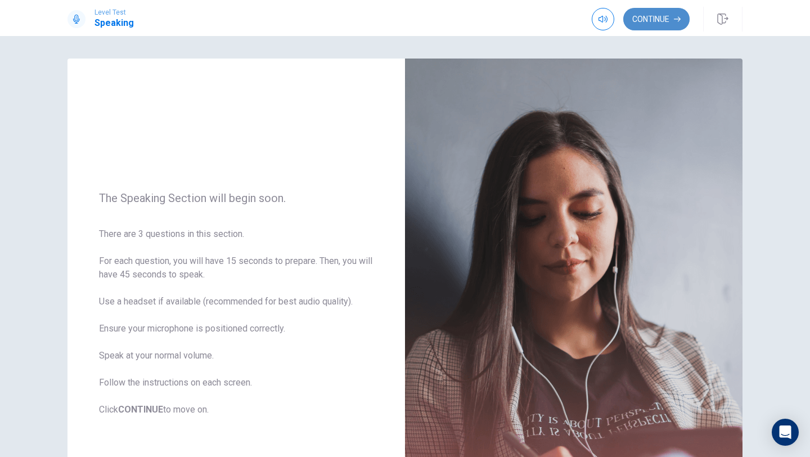
click at [666, 22] on button "Continue" at bounding box center [656, 19] width 66 height 22
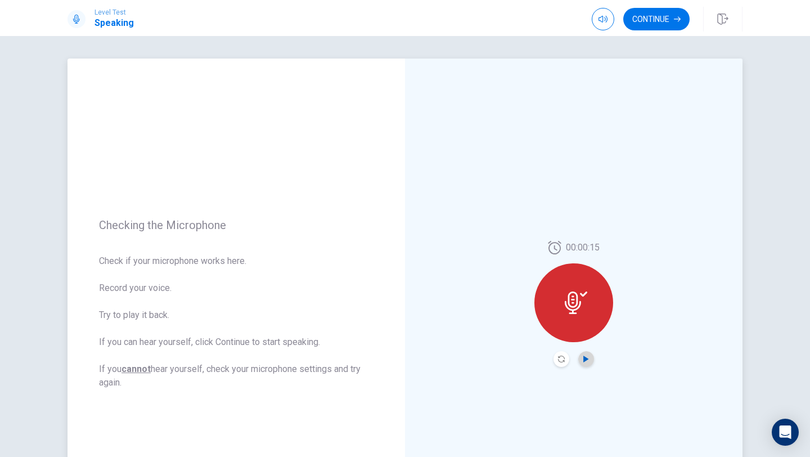
click at [587, 358] on icon "Play Audio" at bounding box center [585, 358] width 5 height 7
click at [586, 358] on icon "Play Audio" at bounding box center [585, 358] width 5 height 7
click at [635, 17] on button "Continue" at bounding box center [656, 19] width 66 height 22
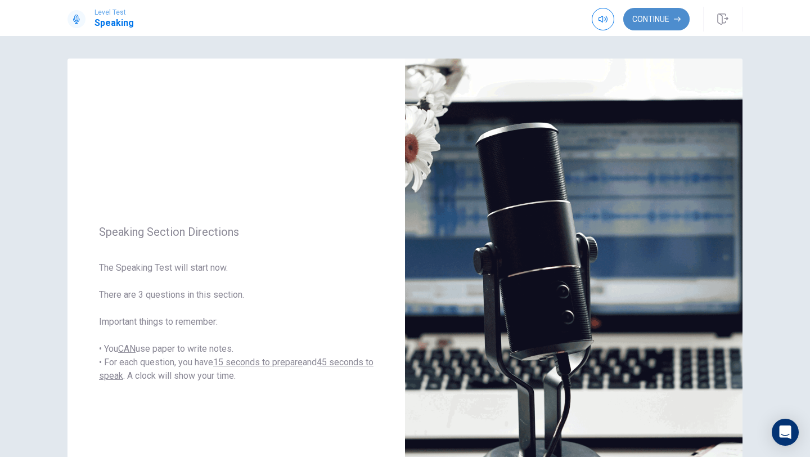
click at [664, 20] on button "Continue" at bounding box center [656, 19] width 66 height 22
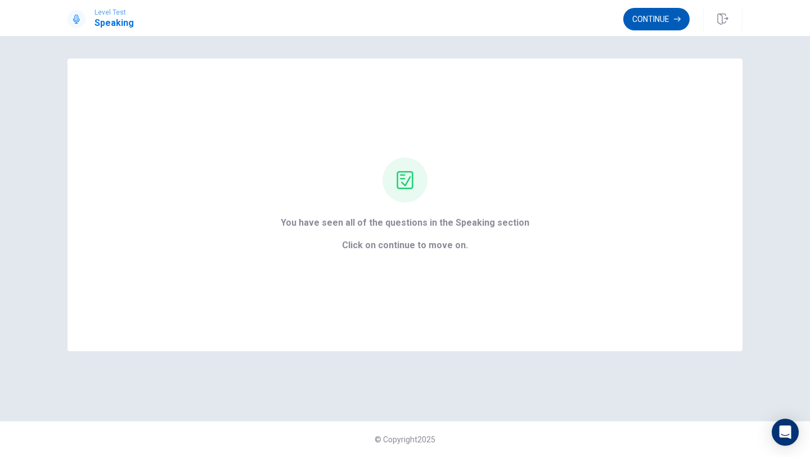
click at [636, 22] on button "Continue" at bounding box center [656, 19] width 66 height 22
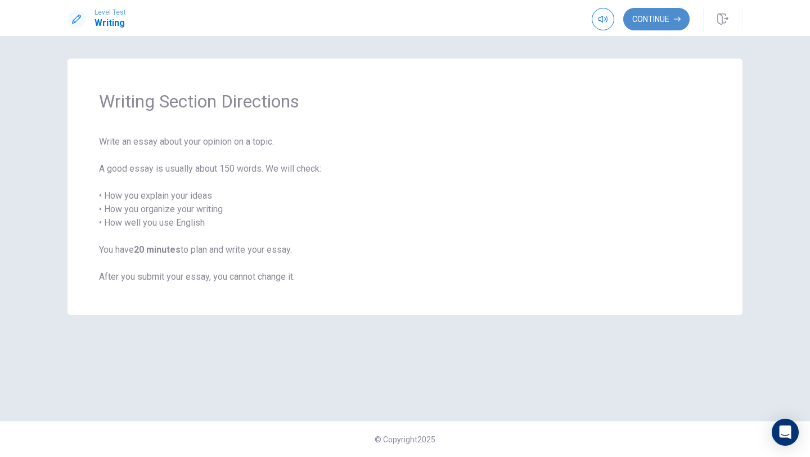
click at [646, 24] on button "Continue" at bounding box center [656, 19] width 66 height 22
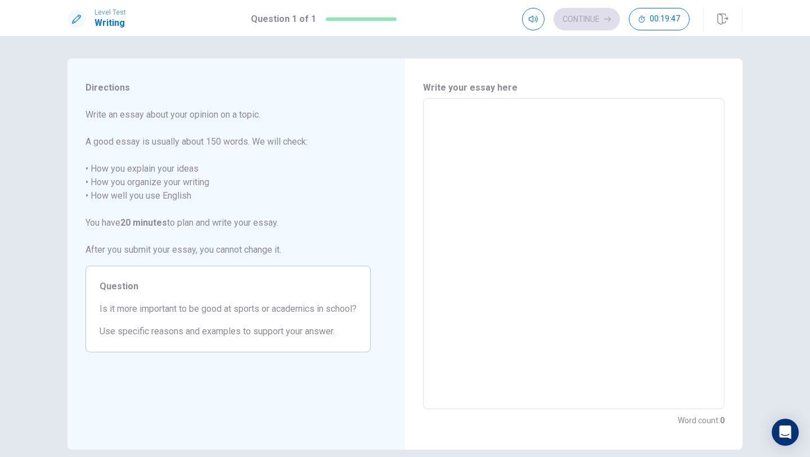
click at [449, 109] on textarea at bounding box center [574, 253] width 286 height 292
click at [449, 107] on textarea "To enrich screen reader interactions, please activate Accessibility in Grammarl…" at bounding box center [574, 253] width 286 height 292
type textarea "T"
type textarea "x"
type textarea "To"
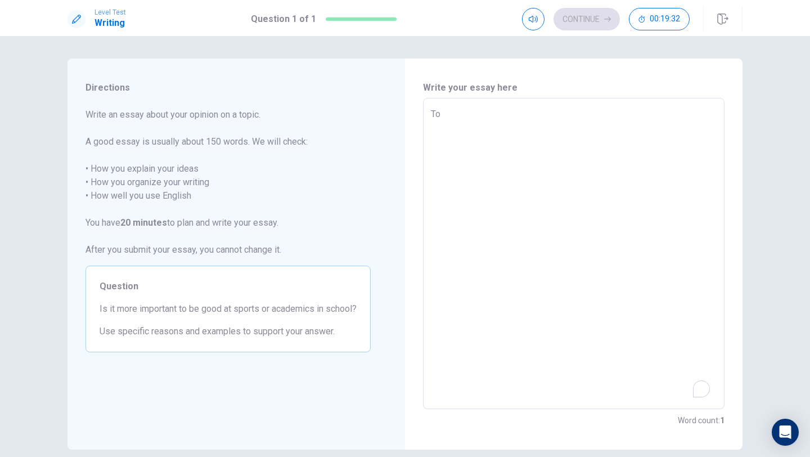
type textarea "x"
type textarea "[PERSON_NAME]"
type textarea "x"
type textarea "Toda"
type textarea "x"
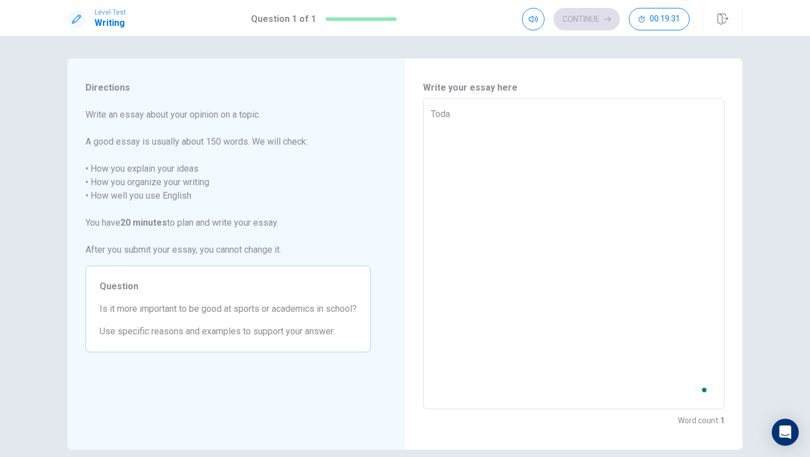
type textarea "[DATE]"
type textarea "x"
type textarea "[DATE]"
type textarea "x"
type textarea "[DATE] i"
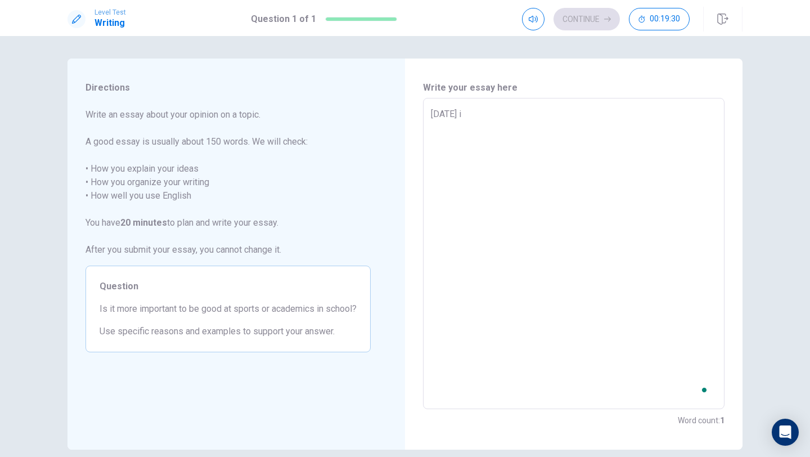
type textarea "x"
type textarea "[DATE] i"
type textarea "x"
type textarea "[DATE] i a"
type textarea "x"
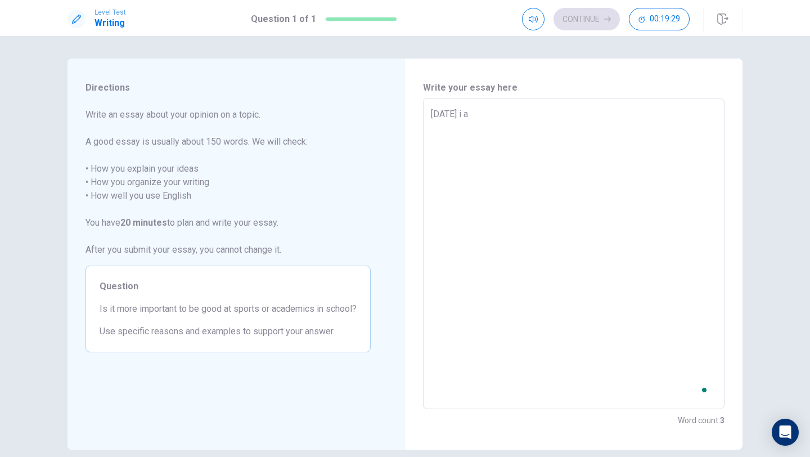
type textarea "[DATE] i am"
type textarea "x"
type textarea "[DATE] i am"
type textarea "x"
type textarea "[DATE] i am t"
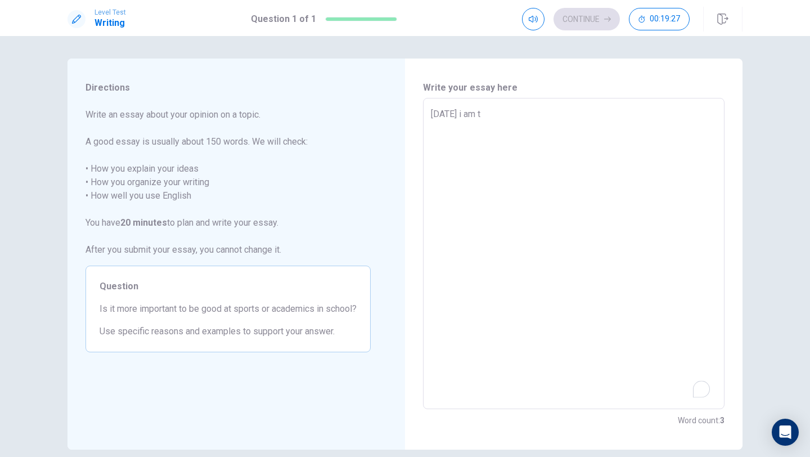
type textarea "x"
type textarea "[DATE] i am ta"
type textarea "x"
type textarea "[DATE] i am tal"
type textarea "x"
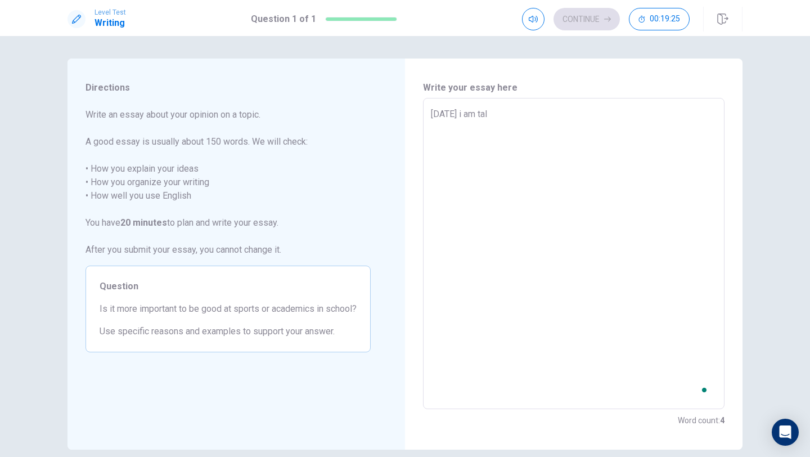
type textarea "[DATE] i am talk"
type textarea "x"
type textarea "[DATE] i am talki"
type textarea "x"
type textarea "[DATE] i am talkin"
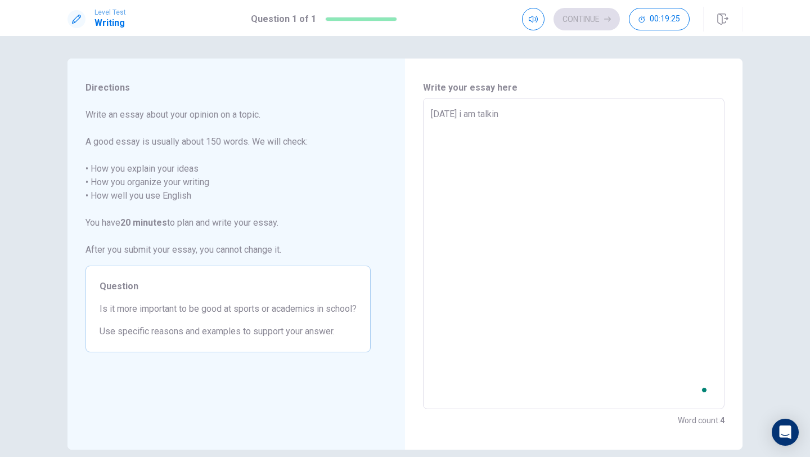
type textarea "x"
type textarea "[DATE] i am talkinf"
type textarea "x"
type textarea "[DATE] i am talkin"
type textarea "x"
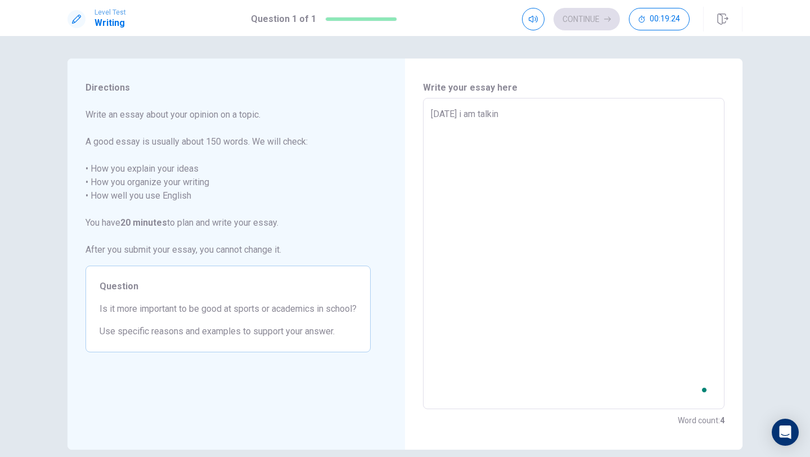
type textarea "[DATE] i am talking"
type textarea "x"
type textarea "[DATE] i am talking"
type textarea "x"
type textarea "[DATE] i am talking a"
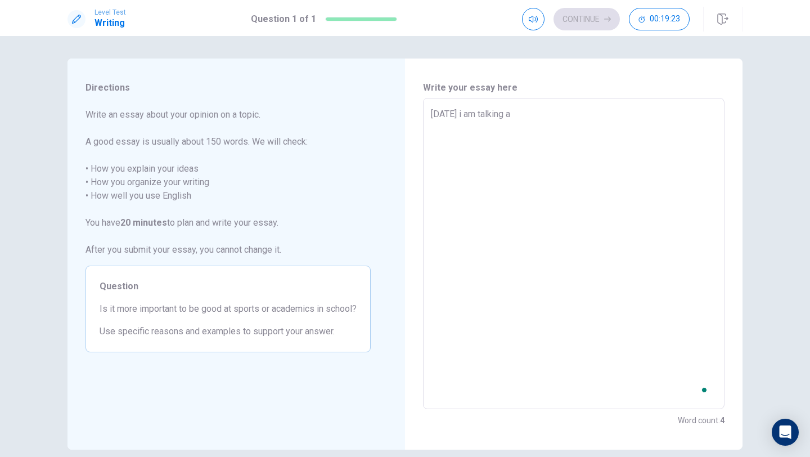
type textarea "x"
type textarea "[DATE] i am talking ab"
type textarea "x"
type textarea "[DATE] i am talking abo"
type textarea "x"
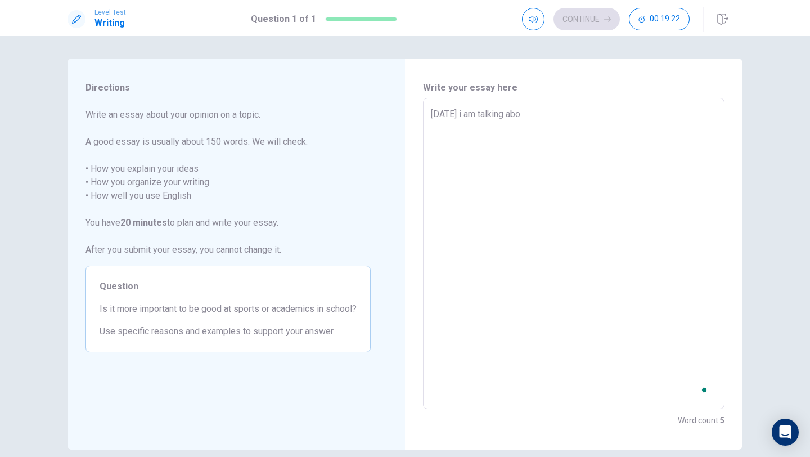
type textarea "[DATE] i am talking abou"
type textarea "x"
type textarea "[DATE] i am talking about"
type textarea "x"
type textarea "[DATE] i am talking about"
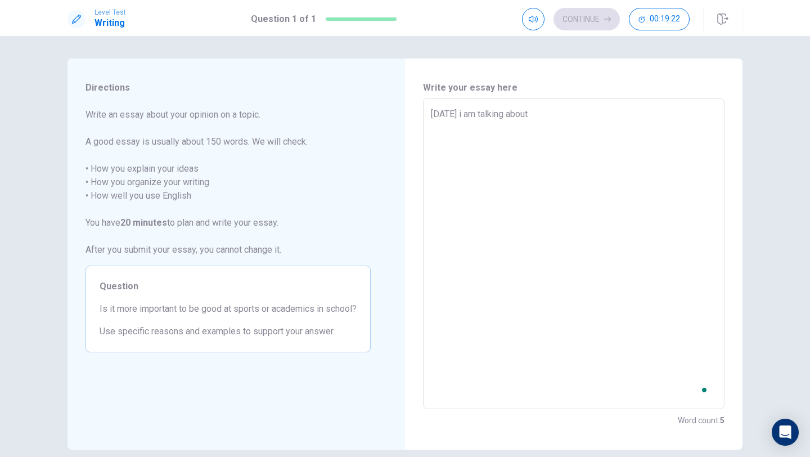
type textarea "x"
type textarea "[DATE] i am talking about t"
type textarea "x"
type textarea "[DATE] i am talking about th"
type textarea "x"
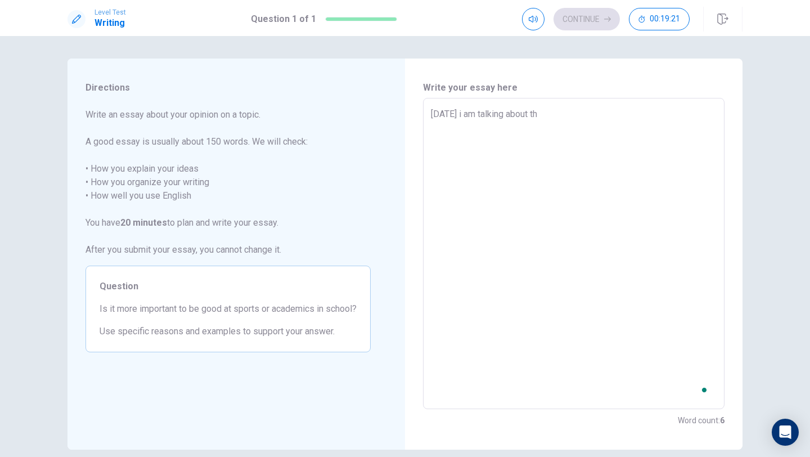
type textarea "[DATE] i am talking about the"
type textarea "x"
type textarea "[DATE] i am talking about the"
type textarea "x"
type textarea "[DATE] i am talking about the t"
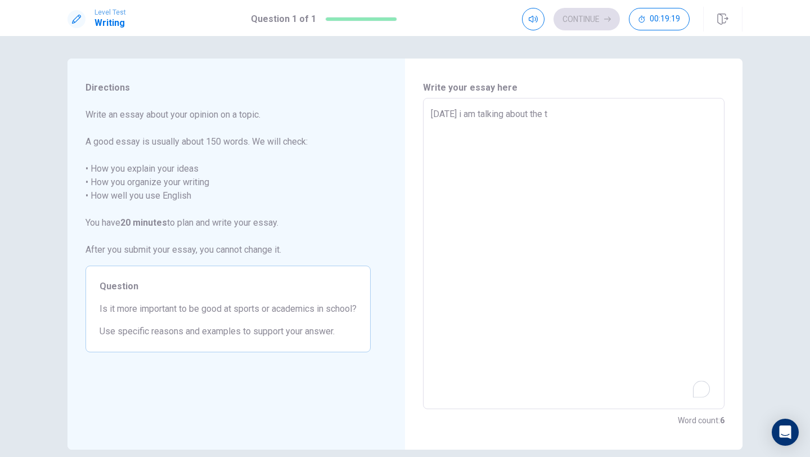
type textarea "x"
type textarea "[DATE] i am talking about the to"
type textarea "x"
type textarea "[DATE] i am talking about the top"
type textarea "x"
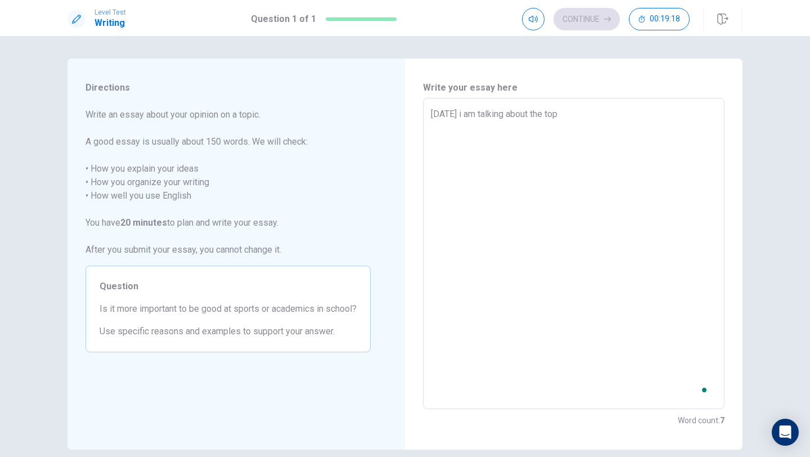
type textarea "[DATE] i am talking about the topi"
type textarea "x"
type textarea "[DATE] i am talking about the topic"
type textarea "x"
type textarea "[DATE] i am talking about the topic"
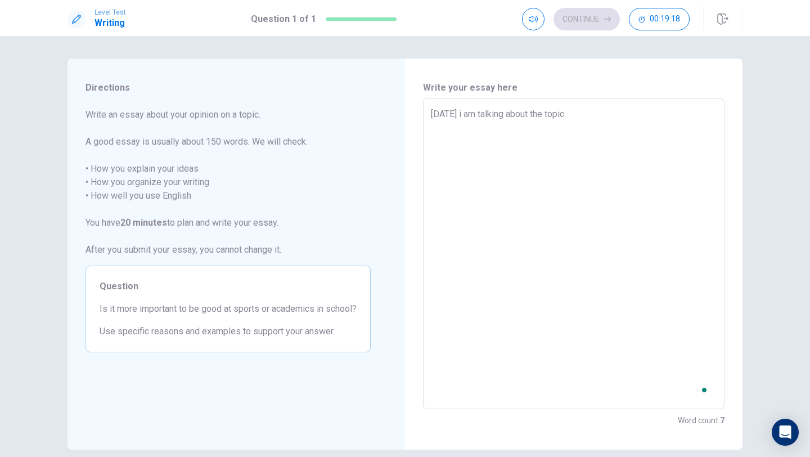
type textarea "x"
type textarea "[DATE] i am talking about the topic o"
type textarea "x"
type textarea "[DATE] i am talking about the topic of"
type textarea "x"
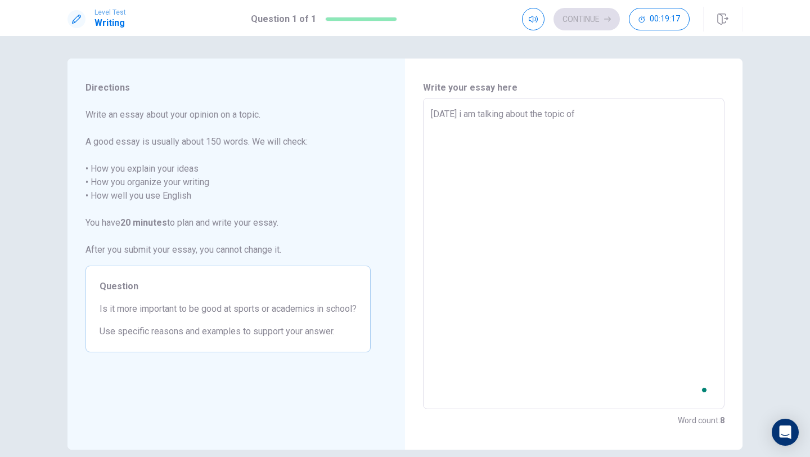
type textarea "[DATE] i am talking about the topic of"
type textarea "x"
type textarea "[DATE] i am talking about the topic of w"
type textarea "x"
type textarea "[DATE] i am talking about the topic of wh"
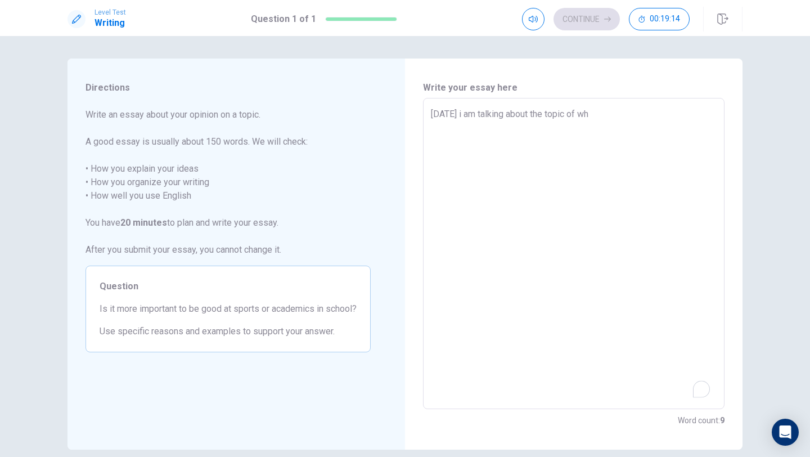
type textarea "x"
type textarea "[DATE] i am talking about the topic of whe"
type textarea "x"
type textarea "[DATE] i am talking about the topic of whea"
type textarea "x"
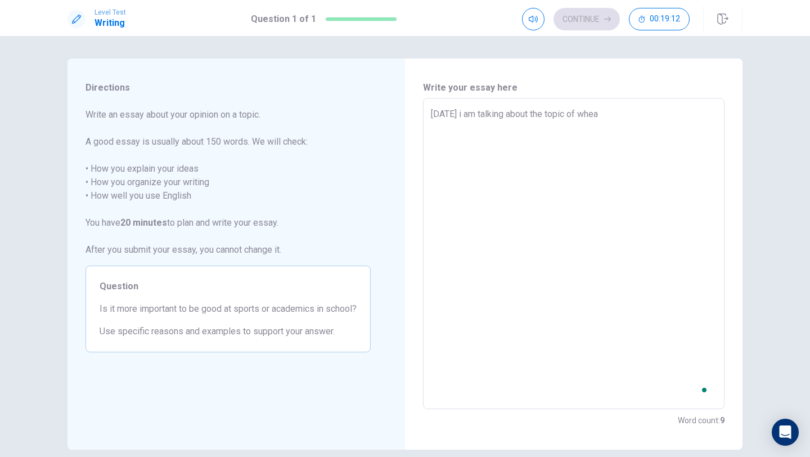
type textarea "[DATE] i am talking about the topic of whe"
type textarea "x"
type textarea "[DATE] i am talking about the topic of wh"
type textarea "x"
type textarea "[DATE] i am talking about the topic of whe"
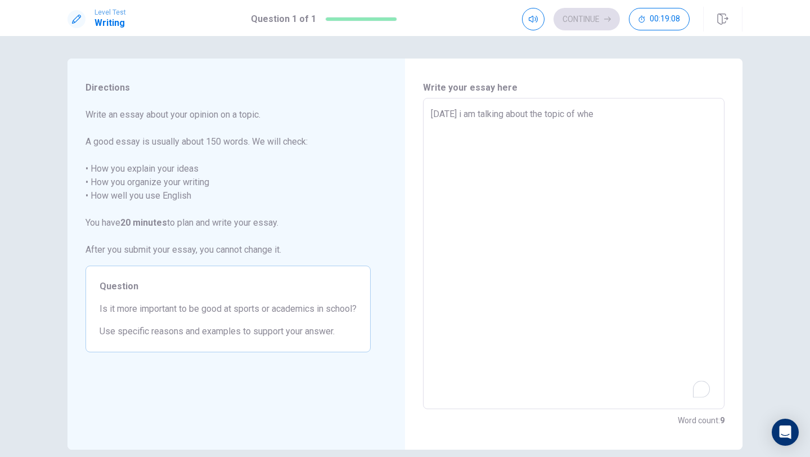
type textarea "x"
type textarea "[DATE] i am talking about the topic of whet"
type textarea "x"
type textarea "[DATE] i am talking about the topic of wheth"
type textarea "x"
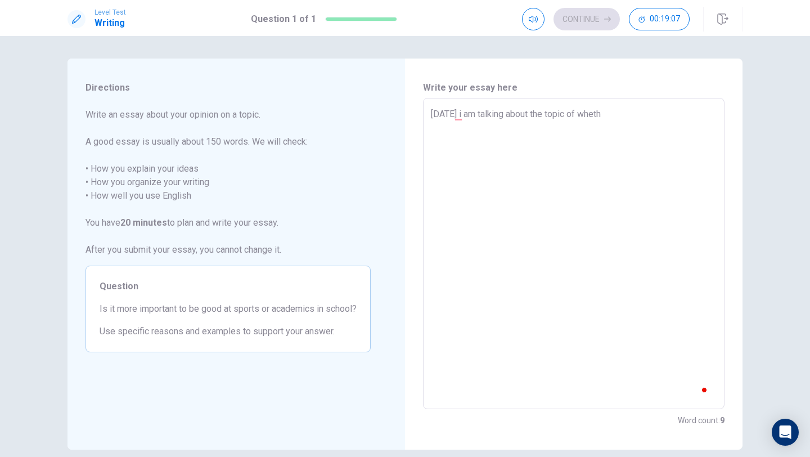
type textarea "[DATE] i am talking about the topic of whethe"
type textarea "x"
type textarea "[DATE] i am talking about the topic of whether"
type textarea "x"
type textarea "[DATE] i am talking about the topic of whether"
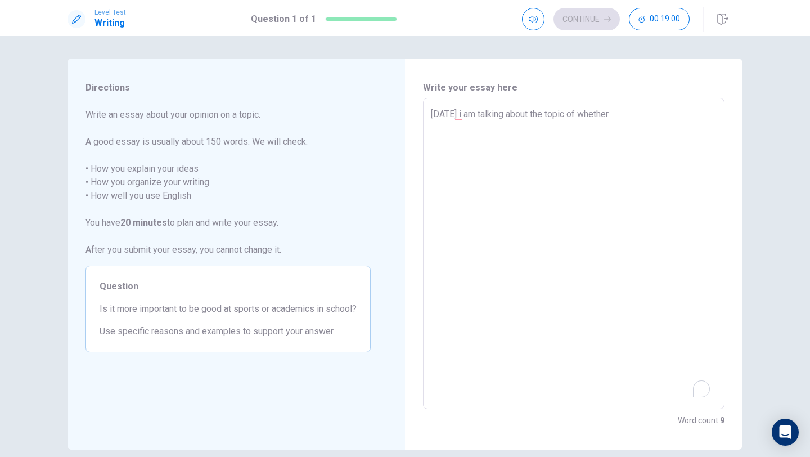
click at [591, 260] on textarea "[DATE] i am talking about the topic of whether" at bounding box center [574, 253] width 286 height 292
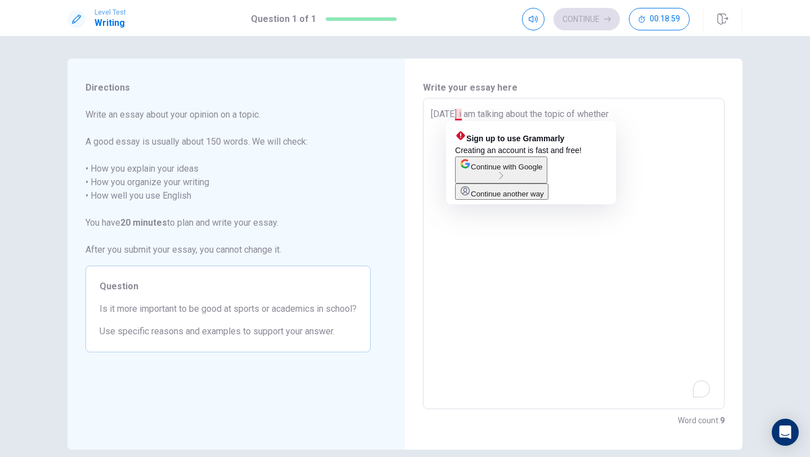
click at [459, 117] on textarea "[DATE] i am talking about the topic of whether" at bounding box center [574, 253] width 286 height 292
type textarea "x"
type textarea "[DATE] am talking about the topic of whether"
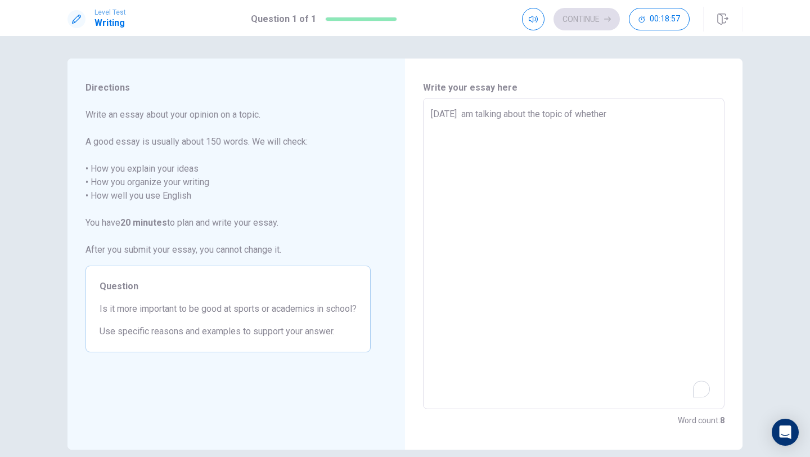
type textarea "x"
type textarea "[DATE] I am talking about the topic of whether"
click at [628, 116] on textarea "[DATE] I am talking about the topic of whether" at bounding box center [574, 253] width 286 height 292
type textarea "x"
type textarea "[DATE] I am talking about the topic of whether b"
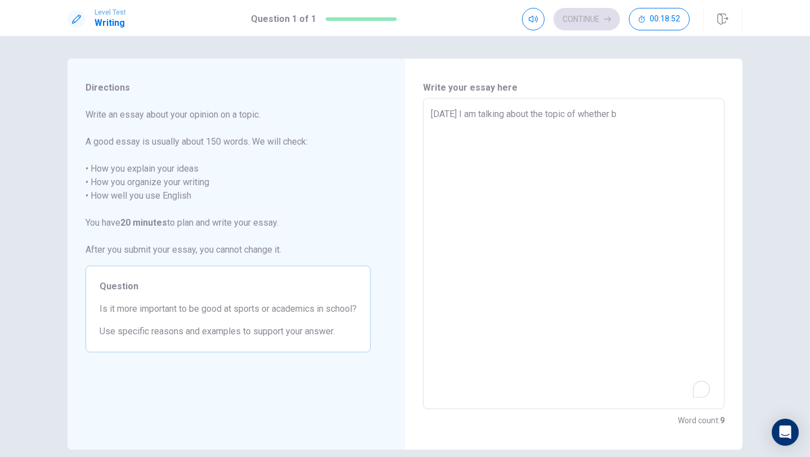
type textarea "x"
type textarea "[DATE] I am talking about the topic of whether be"
type textarea "x"
type textarea "[DATE] I am talking about the topic of whether bei"
type textarea "x"
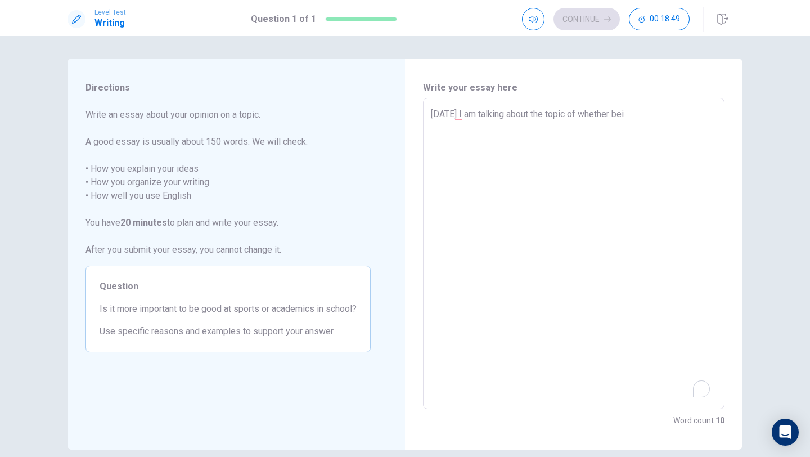
type textarea "[DATE] I am talking about the topic of whether bein"
type textarea "x"
type textarea "[DATE] I am talking about the topic of whether being"
type textarea "x"
type textarea "[DATE] I am talking about the topic of whether being"
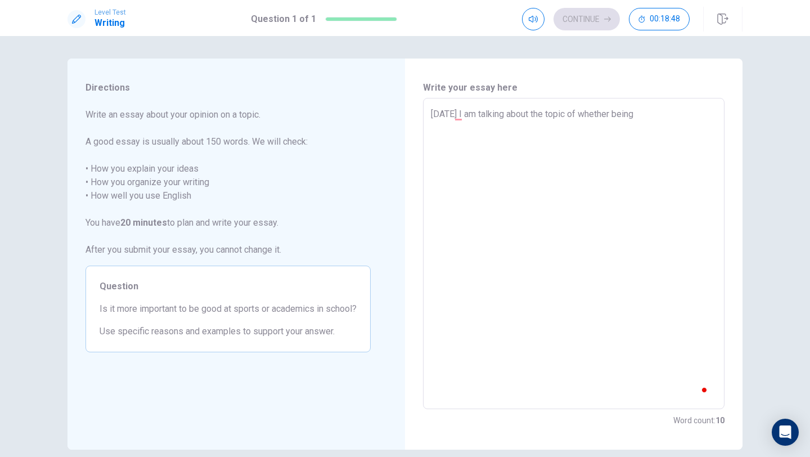
type textarea "x"
type textarea "[DATE] I am talking about the topic of whether being b"
type textarea "x"
type textarea "[DATE] I am talking about the topic of whether being be"
type textarea "x"
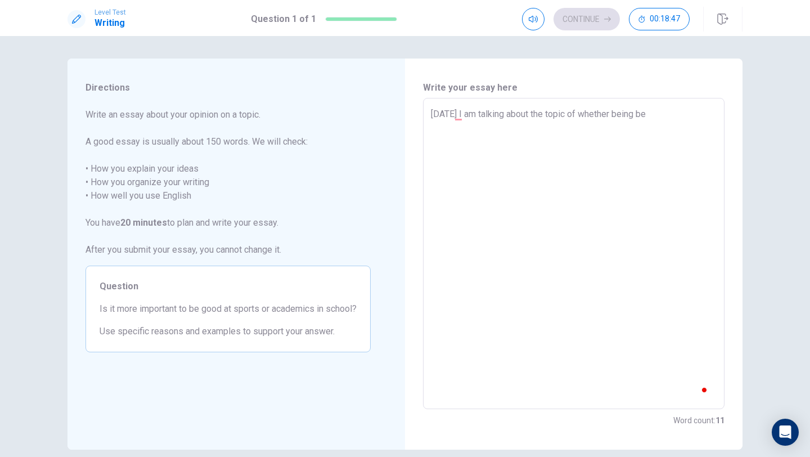
type textarea "[DATE] I am talking about the topic of whether being bet"
type textarea "x"
type textarea "[DATE] I am talking about the topic of whether being bett"
type textarea "x"
type textarea "[DATE] I am talking about the topic of whether being [PERSON_NAME]"
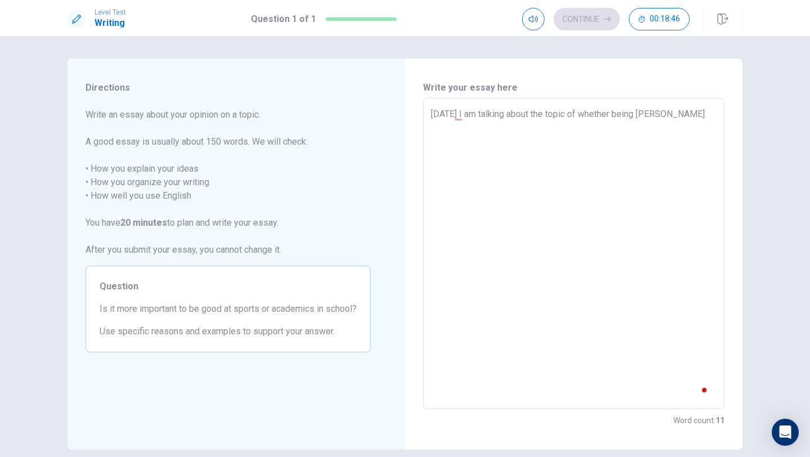
type textarea "x"
type textarea "[DATE] I am talking about the topic of whether being better"
type textarea "x"
type textarea "[DATE] I am talking about the topic of whether being better"
type textarea "x"
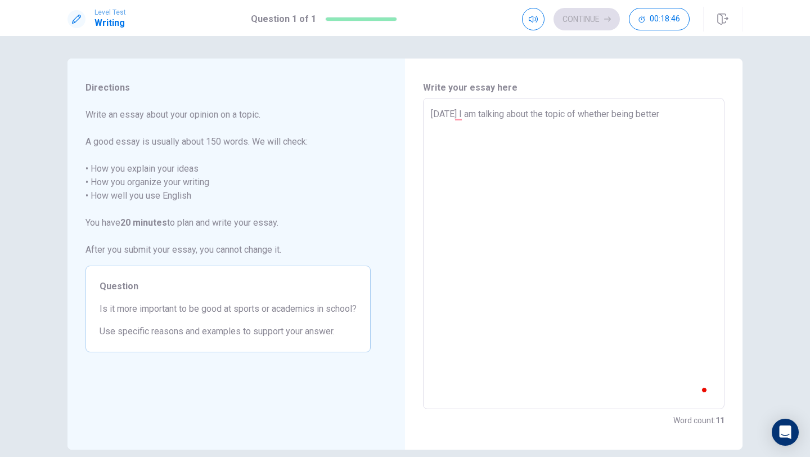
type textarea "[DATE] I am talking about the topic of whether being better i"
type textarea "x"
type textarea "[DATE] I am talking about the topic of whether being better in"
type textarea "x"
type textarea "[DATE] I am talking about the topic of whether being better in"
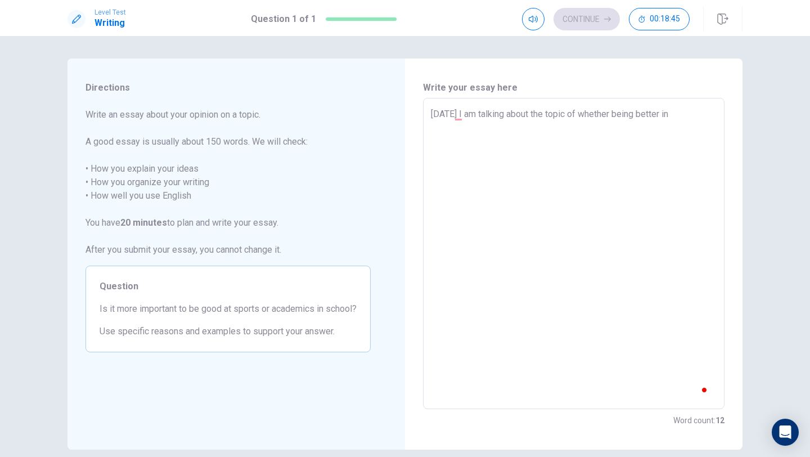
type textarea "x"
type textarea "[DATE] I am talking about the topic of whether being better in s"
type textarea "x"
type textarea "[DATE] I am talking about the topic of whether being better in st"
click at [455, 115] on textarea "[DATE] I am talking about the topic of whether being better in st" at bounding box center [574, 253] width 286 height 292
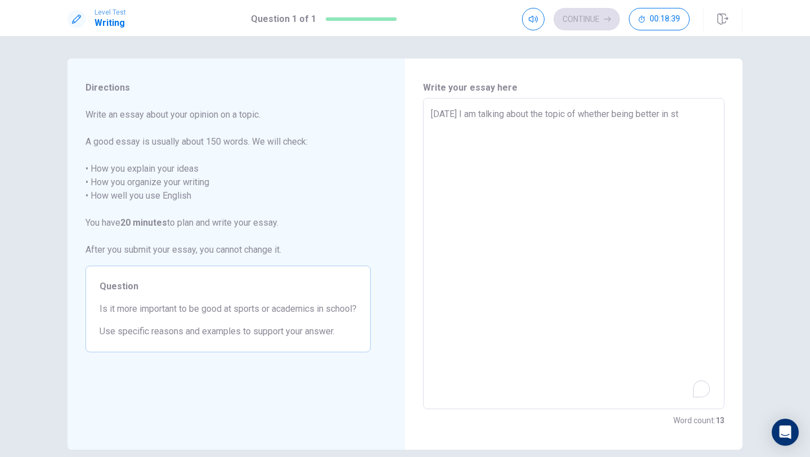
type textarea "x"
type textarea "[DATE], I am talking about the topic of whether being better in st"
click at [475, 115] on textarea "[DATE], I am talking about the topic of whether being better in st" at bounding box center [574, 253] width 286 height 292
type textarea "x"
type textarea "[DATE], I a talking about the topic of whether being better in st"
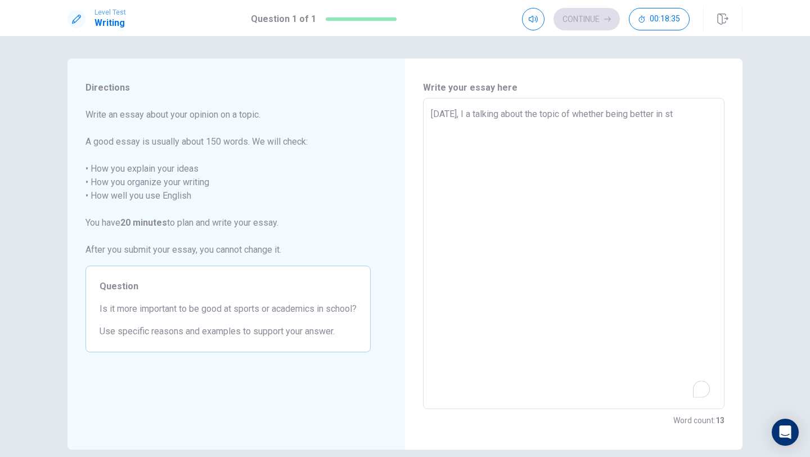
type textarea "x"
type textarea "[DATE], I talking about the topic of whether being better in st"
type textarea "x"
type textarea "[DATE], I w talking about the topic of whether being better in st"
type textarea "x"
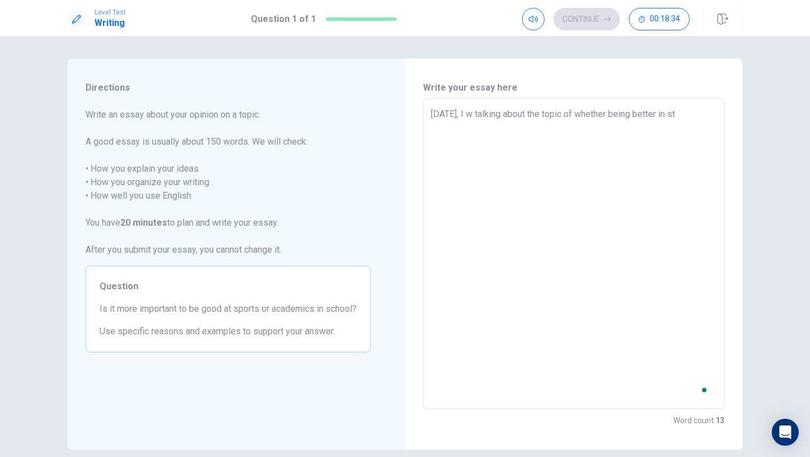
type textarea "[DATE], I wi talking about the topic of whether being better in st"
type textarea "x"
type textarea "[DATE], I wil talking about the topic of whether being better in st"
type textarea "x"
type textarea "[DATE], I will talking about the topic of whether being better in st"
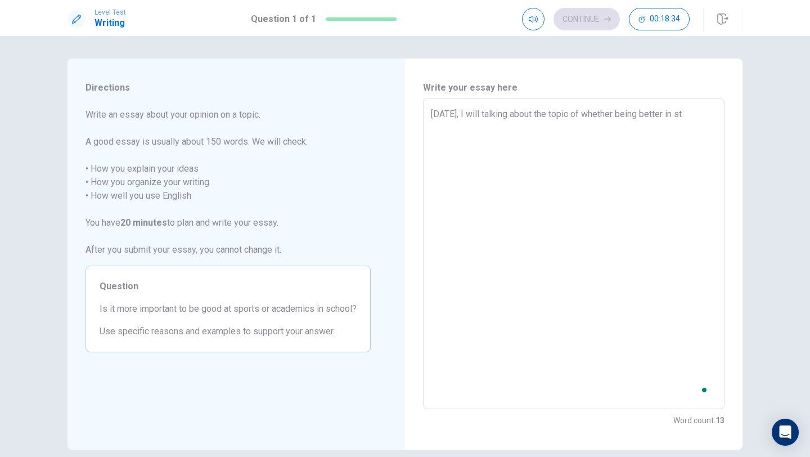
type textarea "x"
type textarea "[DATE], I will talking about the topic of whether being better in st"
type textarea "x"
type textarea "[DATE], I will b talking about the topic of whether being better in st"
type textarea "x"
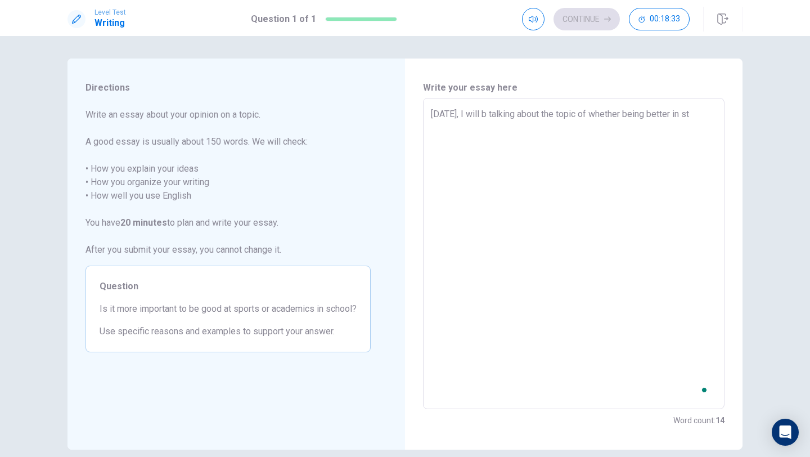
type textarea "[DATE], I will bw talking about the topic of whether being better in st"
type textarea "x"
type textarea "[DATE], I will b talking about the topic of whether being better in st"
type textarea "x"
type textarea "[DATE], I will be talking about the topic of whether being better in st"
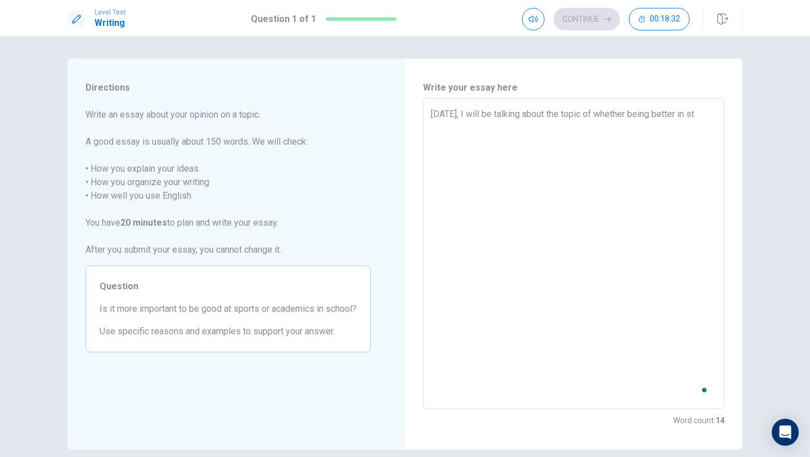
type textarea "x"
type textarea "[DATE], I will be talking about the topic of whether being better in st"
type textarea "x"
type textarea "[DATE], I will be talking about the topic of whether being better in st"
type textarea "x"
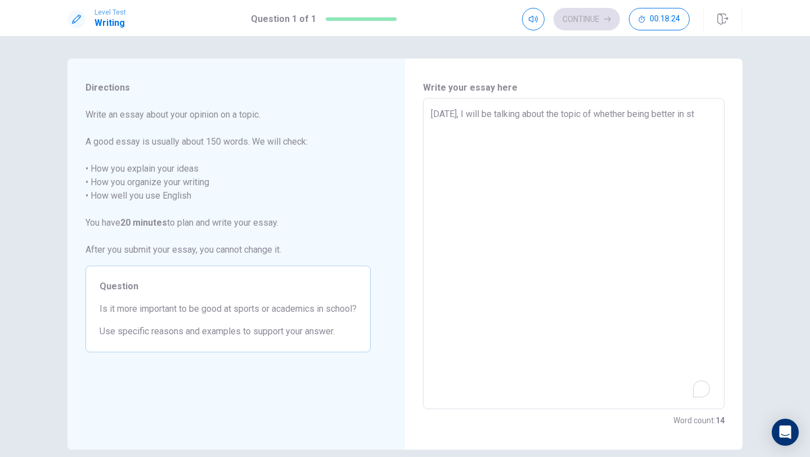
click at [703, 112] on textarea "[DATE], I will be talking about the topic of whether being better in st" at bounding box center [574, 253] width 286 height 292
type textarea "[DATE], I will be talking about the topic of whether being better in s"
type textarea "x"
type textarea "[DATE], I will be talking about the topic of whether being better in sp"
type textarea "x"
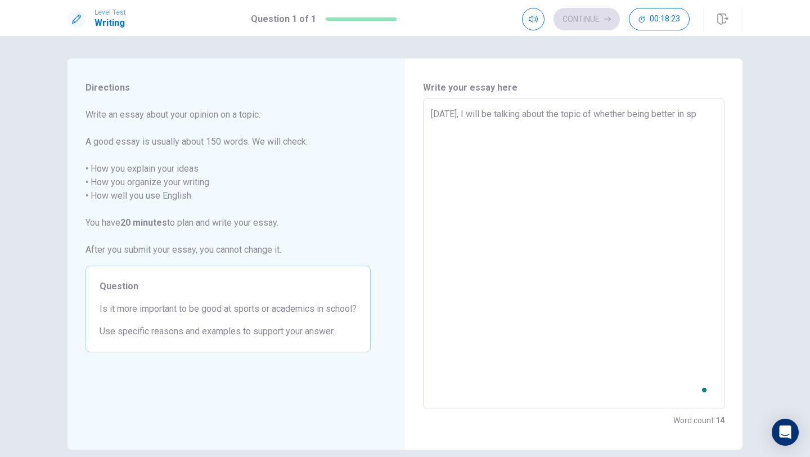
type textarea "[DATE], I will be talking about the topic of whether being better in spo"
type textarea "x"
type textarea "[DATE], I will be talking about the topic of whether being better in spor"
type textarea "x"
type textarea "[DATE], I will be talking about the topic of whether being better in sport"
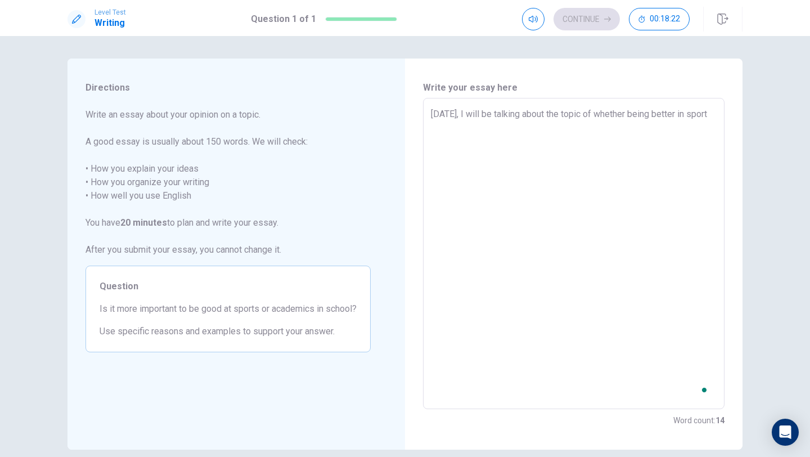
type textarea "x"
type textarea "[DATE], I will be talking about the topic of whether being better in sports"
type textarea "x"
type textarea "[DATE], I will be talking about the topic of whether being better in sports"
type textarea "x"
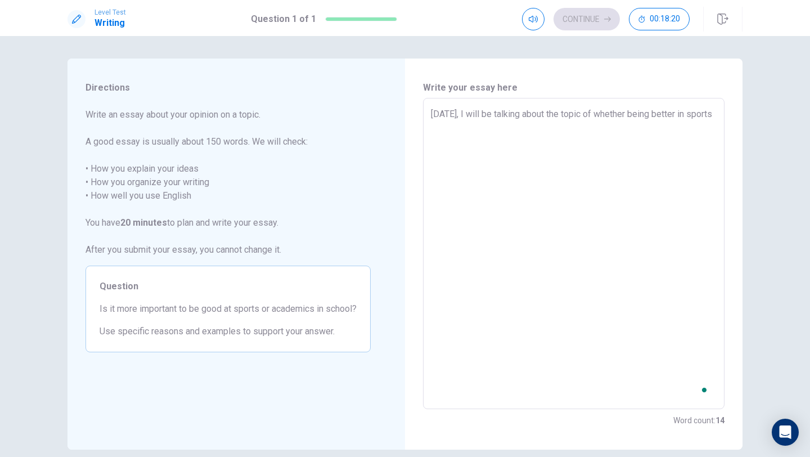
type textarea "[DATE], I will be talking about the topic of whether being better in sports o"
type textarea "x"
type textarea "[DATE], I will be talking about the topic of whether being better in sports or"
type textarea "x"
type textarea "[DATE], I will be talking about the topic of whether being better in sports or"
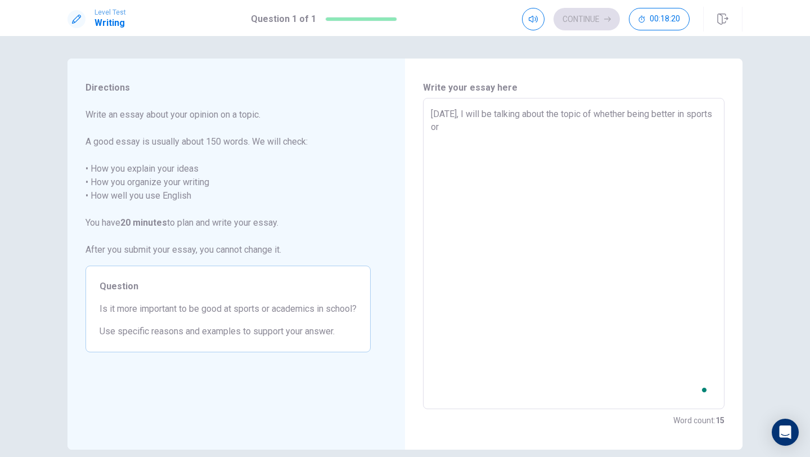
type textarea "x"
type textarea "[DATE], I will be talking about the topic of whether being better in sports or a"
type textarea "x"
type textarea "[DATE], I will be talking about the topic of whether being better in sports or …"
type textarea "x"
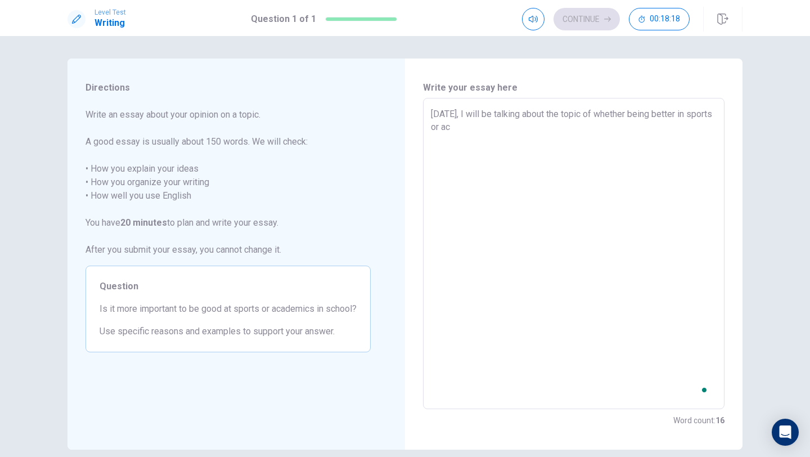
type textarea "[DATE], I will be talking about the topic of whether being better in sports or …"
type textarea "x"
type textarea "[DATE], I will be talking about the topic of whether being better in sports or …"
type textarea "x"
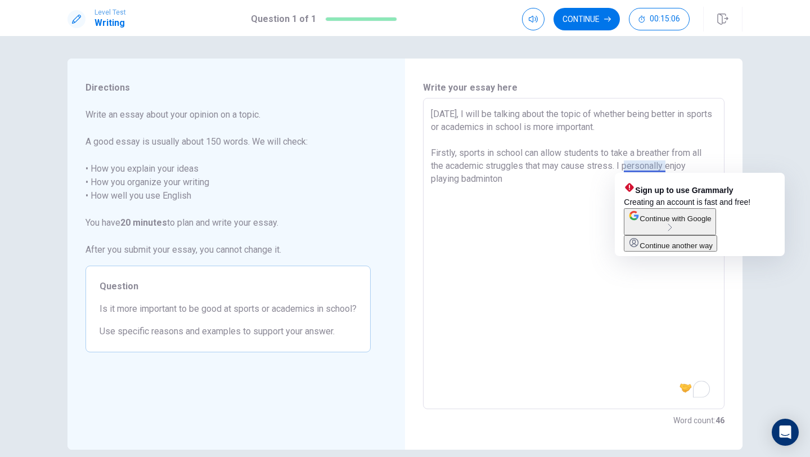
click at [536, 190] on textarea "[DATE], I will be talking about the topic of whether being better in sports or …" at bounding box center [574, 253] width 286 height 292
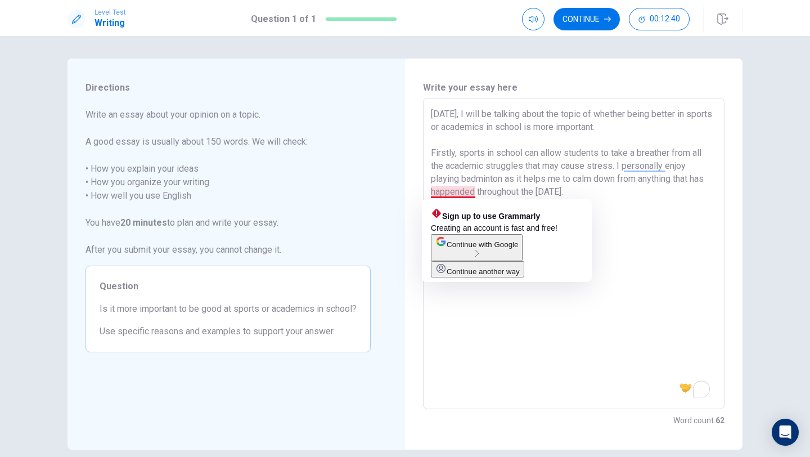
click at [653, 250] on textarea "[DATE], I will be talking about the topic of whether being better in sports or …" at bounding box center [574, 253] width 286 height 292
click at [450, 193] on textarea "[DATE], I will be talking about the topic of whether being better in sports or …" at bounding box center [574, 253] width 286 height 292
click at [475, 193] on textarea "[DATE], I will be talking about the topic of whether being better in sports or …" at bounding box center [574, 253] width 286 height 292
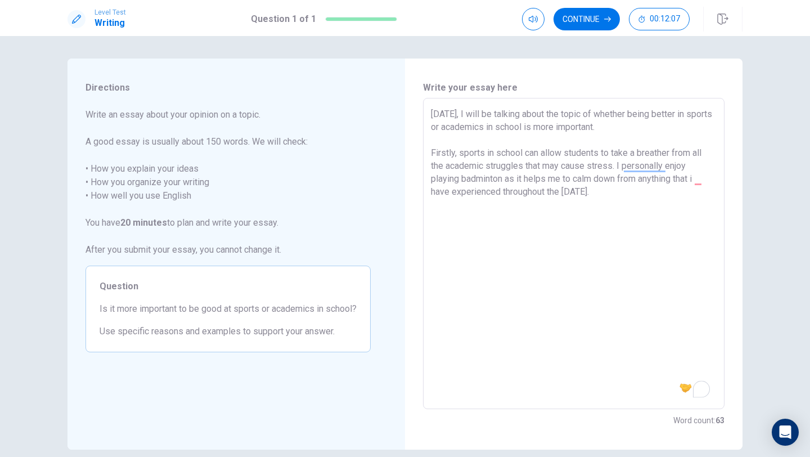
click at [620, 199] on textarea "[DATE], I will be talking about the topic of whether being better in sports or …" at bounding box center [574, 253] width 286 height 292
click at [618, 191] on textarea "[DATE], I will be talking about the topic of whether being better in sports or …" at bounding box center [574, 253] width 286 height 292
click at [711, 179] on textarea "[DATE], I will be talking about the topic of whether being better in sports or …" at bounding box center [574, 253] width 286 height 292
click at [700, 181] on textarea "[DATE], I will be talking about the topic of whether being better in sports or …" at bounding box center [574, 253] width 286 height 292
click at [626, 190] on textarea "[DATE], I will be talking about the topic of whether being better in sports or …" at bounding box center [574, 253] width 286 height 292
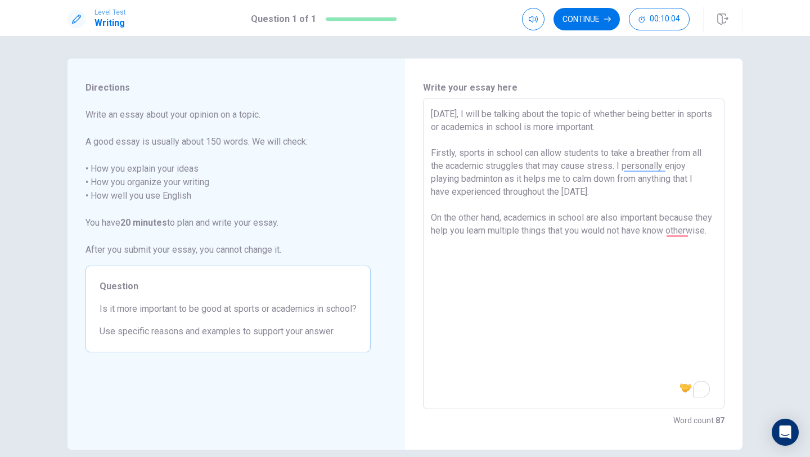
click at [695, 231] on textarea "[DATE], I will be talking about the topic of whether being better in sports or …" at bounding box center [574, 253] width 286 height 292
click at [618, 263] on textarea "[DATE], I will be talking about the topic of whether being better in sports or …" at bounding box center [574, 253] width 286 height 292
click at [568, 242] on textarea "[DATE], I will be talking about the topic of whether being better in sports or …" at bounding box center [574, 253] width 286 height 292
click at [484, 247] on textarea "[DATE], I will be talking about the topic of whether being better in sports or …" at bounding box center [574, 253] width 286 height 292
click at [448, 245] on textarea "[DATE], I will be talking about the topic of whether being better in sports or …" at bounding box center [574, 253] width 286 height 292
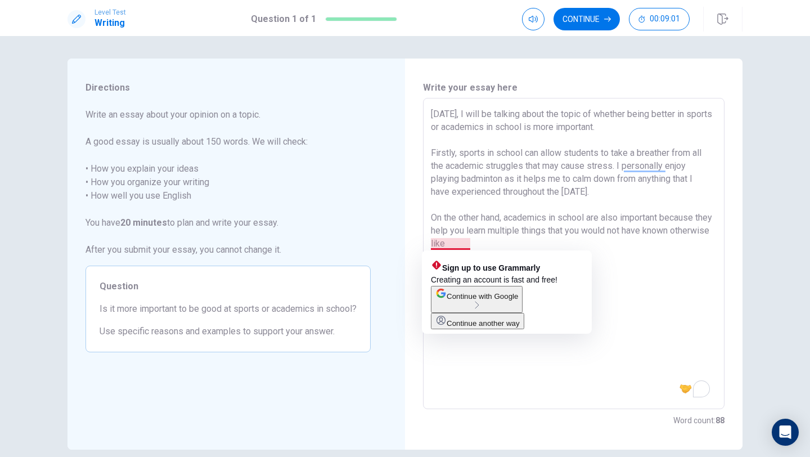
click at [491, 249] on textarea "[DATE], I will be talking about the topic of whether being better in sports or …" at bounding box center [574, 253] width 286 height 292
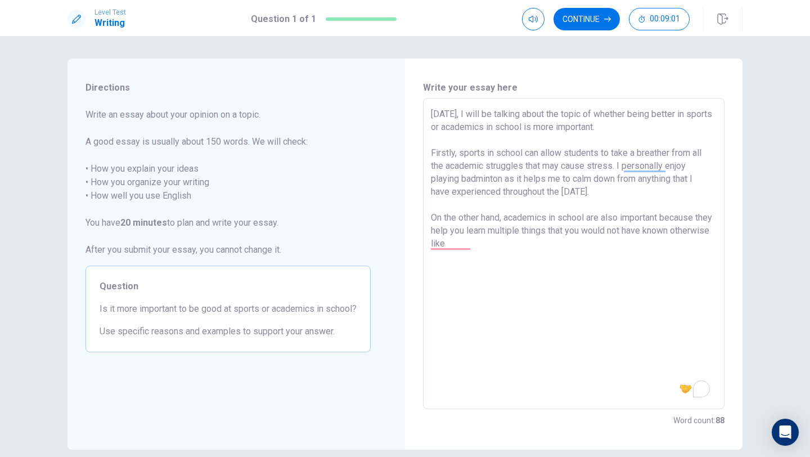
click at [472, 243] on textarea "[DATE], I will be talking about the topic of whether being better in sports or …" at bounding box center [574, 253] width 286 height 292
click at [471, 243] on textarea "[DATE], I will be talking about the topic of whether being better in sports or …" at bounding box center [574, 253] width 286 height 292
click at [468, 246] on textarea "[DATE], I will be talking about the topic of whether being better in sports or …" at bounding box center [574, 253] width 286 height 292
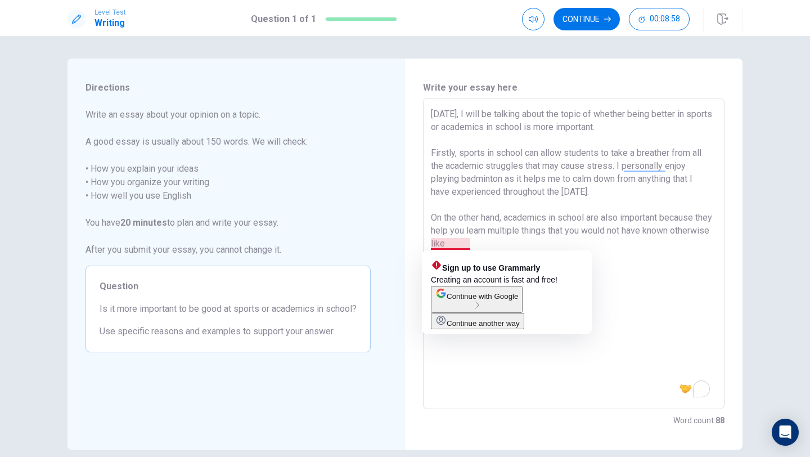
click at [516, 241] on textarea "[DATE], I will be talking about the topic of whether being better in sports or …" at bounding box center [574, 253] width 286 height 292
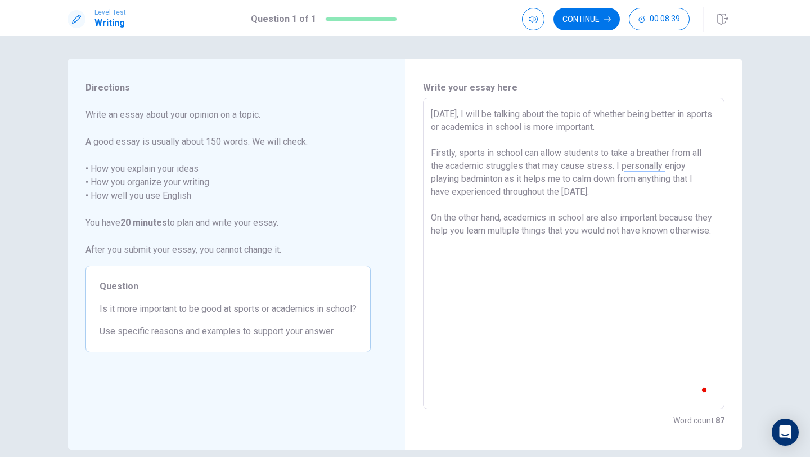
click at [486, 270] on textarea "[DATE], I will be talking about the topic of whether being better in sports or …" at bounding box center [574, 253] width 286 height 292
click at [674, 116] on textarea "[DATE], I will be talking about the topic of whether being better in sports or …" at bounding box center [574, 253] width 286 height 292
click at [634, 257] on textarea "[DATE], I will be talking about the topic of whether being good in sports or ac…" at bounding box center [574, 253] width 286 height 292
click at [616, 268] on textarea "[DATE], I will be talking about the topic of whether being good in sports or ac…" at bounding box center [574, 253] width 286 height 292
click at [606, 264] on textarea "[DATE], I will be talking about the topic of whether being good in sports or ac…" at bounding box center [574, 253] width 286 height 292
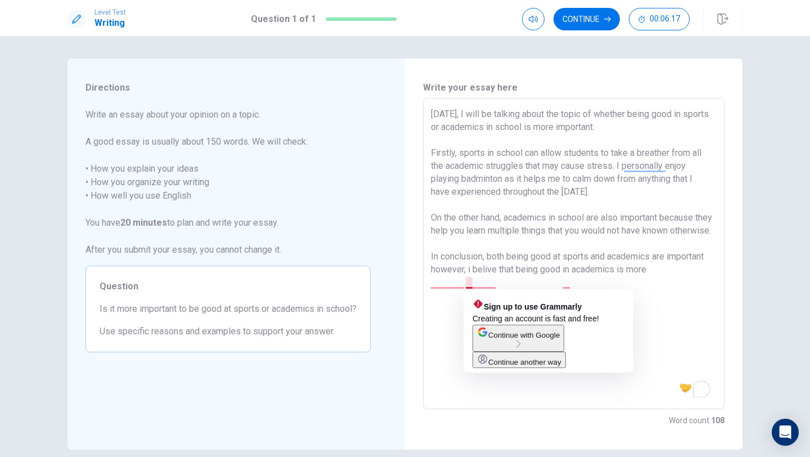
click at [471, 282] on textarea "[DATE], I will be talking about the topic of whether being good in sports or ac…" at bounding box center [574, 253] width 286 height 292
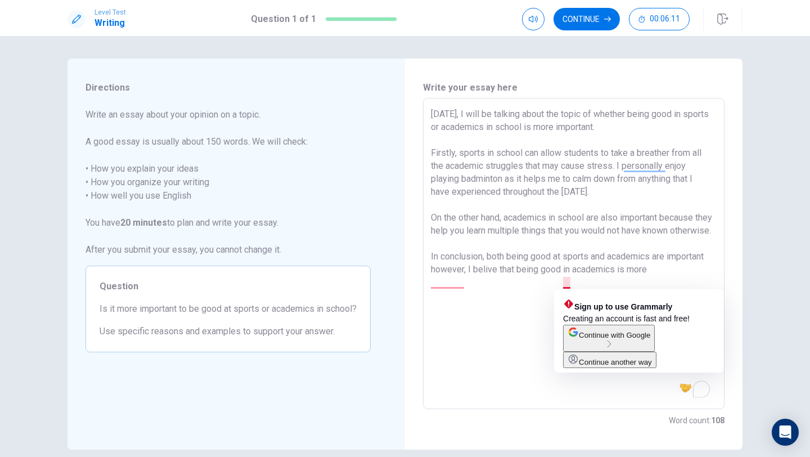
click at [569, 283] on textarea "[DATE], I will be talking about the topic of whether being good in sports or ac…" at bounding box center [574, 253] width 286 height 292
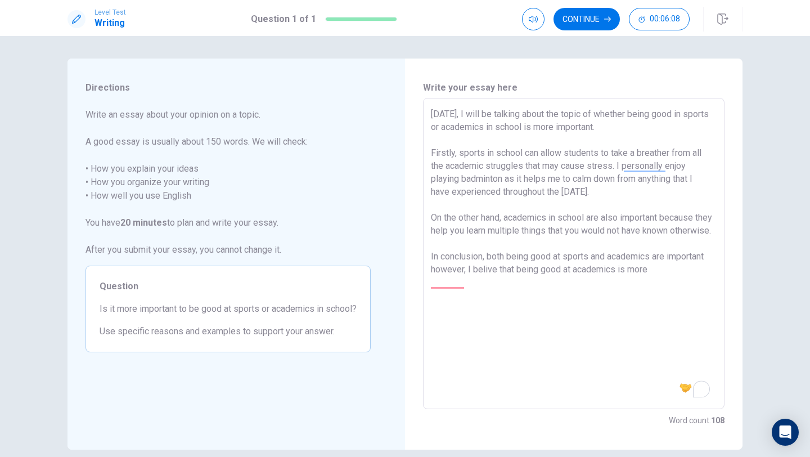
click at [669, 282] on textarea "[DATE], I will be talking about the topic of whether being good in sports or ac…" at bounding box center [574, 253] width 286 height 292
click at [662, 295] on textarea "[DATE], I will be talking about the topic of whether being good in sports or ac…" at bounding box center [574, 253] width 286 height 292
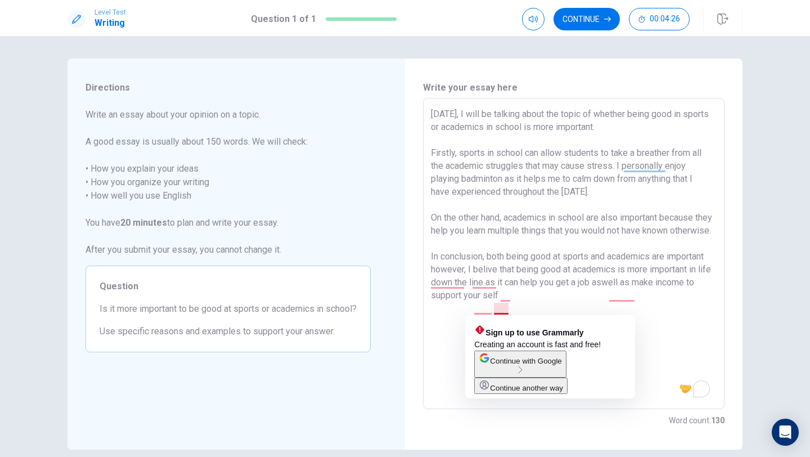
click at [495, 310] on textarea "[DATE], I will be talking about the topic of whether being good in sports or ac…" at bounding box center [574, 253] width 286 height 292
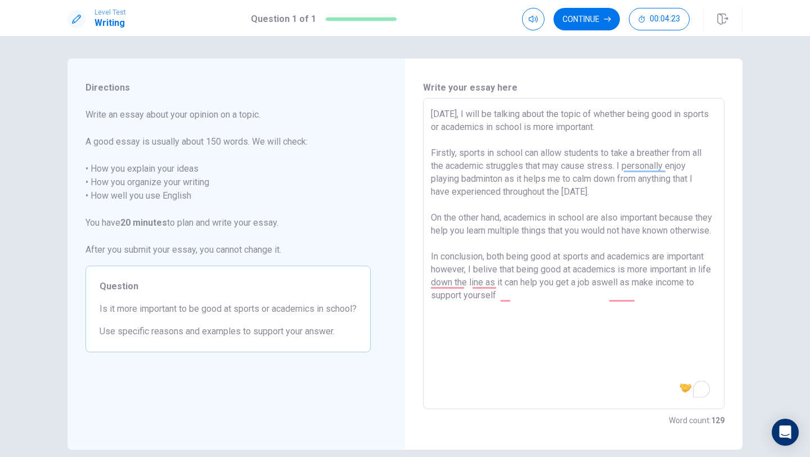
click at [532, 317] on textarea "[DATE], I will be talking about the topic of whether being good in sports or ac…" at bounding box center [574, 253] width 286 height 292
click at [530, 299] on textarea "[DATE], I will be talking about the topic of whether being good in sports or ac…" at bounding box center [574, 253] width 286 height 292
click at [531, 306] on textarea "[DATE], I will be talking about the topic of whether being good in sports or ac…" at bounding box center [574, 253] width 286 height 292
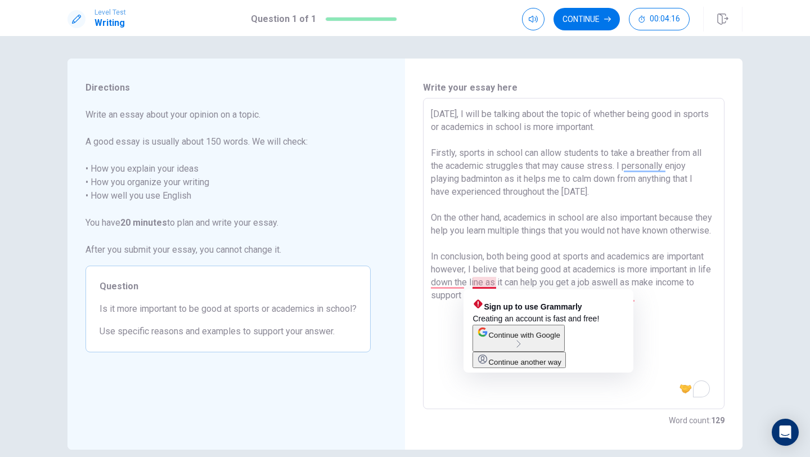
click at [485, 282] on textarea "[DATE], I will be talking about the topic of whether being good in sports or ac…" at bounding box center [574, 253] width 286 height 292
click at [486, 283] on textarea "[DATE], I will be talking about the topic of whether being good in sports or ac…" at bounding box center [574, 253] width 286 height 292
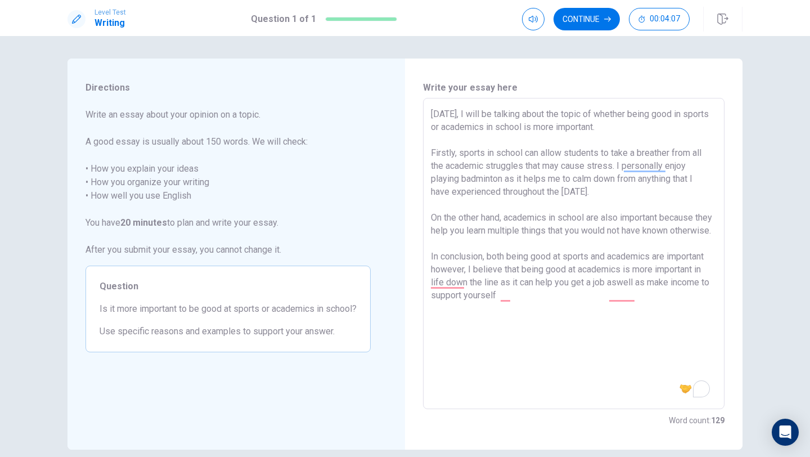
click at [516, 315] on textarea "[DATE], I will be talking about the topic of whether being good in sports or ac…" at bounding box center [574, 253] width 286 height 292
click at [522, 311] on textarea "[DATE], I will be talking about the topic of whether being good in sports or ac…" at bounding box center [574, 253] width 286 height 292
click at [515, 300] on textarea "[DATE], I will be talking about the topic of whether being good in sports or ac…" at bounding box center [574, 253] width 286 height 292
click at [509, 299] on textarea "[DATE], I will be talking about the topic of whether being good in sports or ac…" at bounding box center [574, 253] width 286 height 292
click at [554, 304] on textarea "[DATE], I will be talking about the topic of whether being good in sports or ac…" at bounding box center [574, 253] width 286 height 292
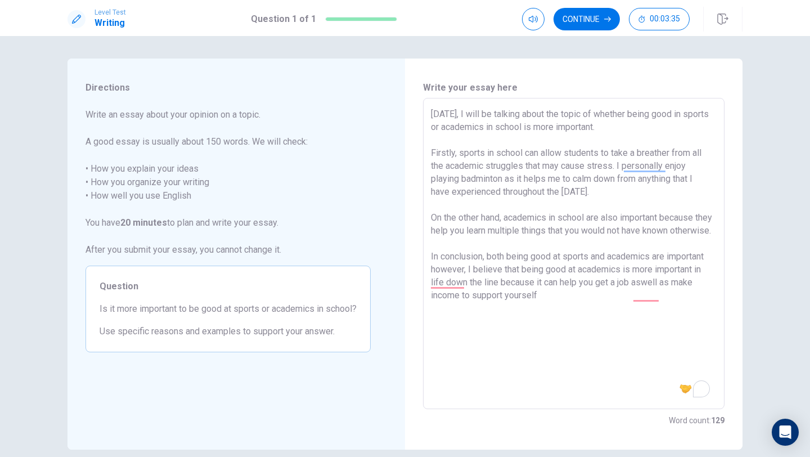
click at [485, 249] on textarea "[DATE], I will be talking about the topic of whether being good in sports or ac…" at bounding box center [574, 253] width 286 height 292
click at [544, 312] on textarea "[DATE], I will be talking about the topic of whether being good in sports or ac…" at bounding box center [574, 253] width 286 height 292
click at [589, 237] on textarea "[DATE], I will be talking about the topic of whether being good in sports or ac…" at bounding box center [574, 253] width 286 height 292
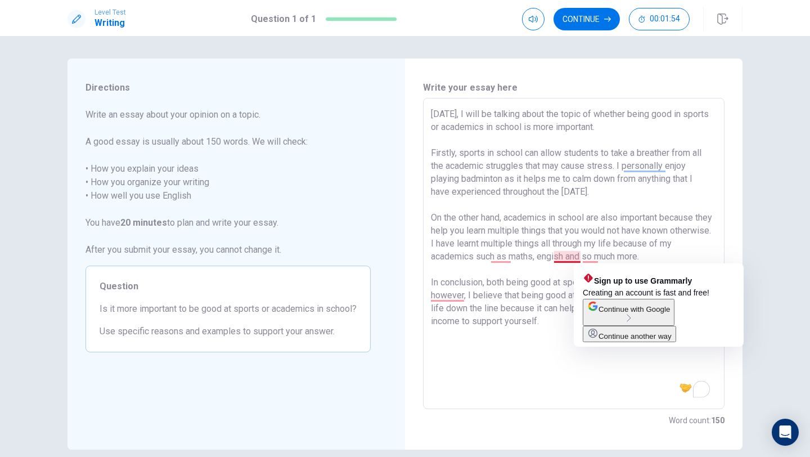
click at [579, 258] on textarea "[DATE], I will be talking about the topic of whether being good in sports or ac…" at bounding box center [574, 253] width 286 height 292
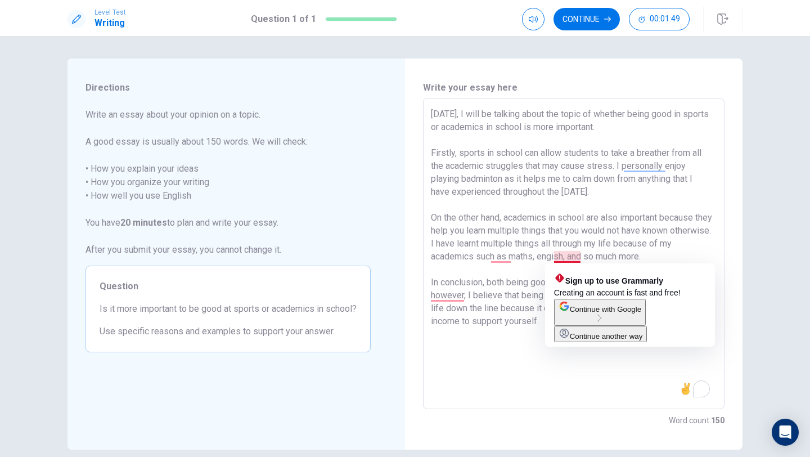
click at [569, 257] on textarea "[DATE], I will be talking about the topic of whether being good in sports or ac…" at bounding box center [574, 253] width 286 height 292
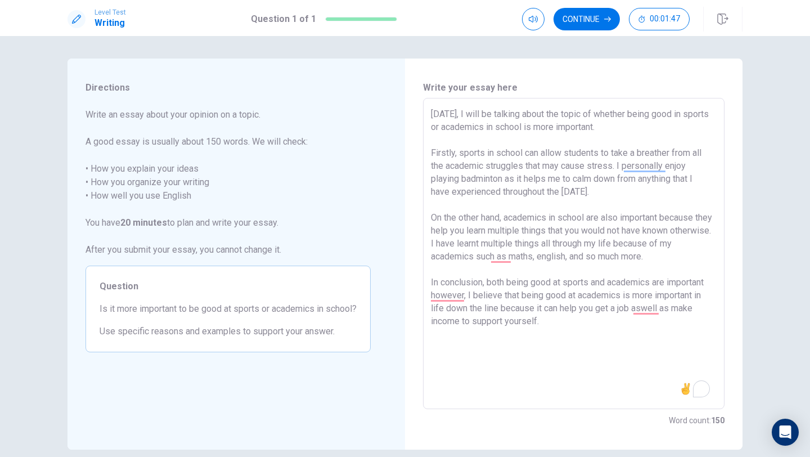
click at [586, 258] on textarea "[DATE], I will be talking about the topic of whether being good in sports or ac…" at bounding box center [574, 253] width 286 height 292
click at [676, 206] on textarea "[DATE], I will be talking about the topic of whether being good in sports or ac…" at bounding box center [574, 253] width 286 height 292
click at [557, 245] on textarea "[DATE], I will be talking about the topic of whether being good in sports or ac…" at bounding box center [574, 253] width 286 height 292
click at [669, 261] on textarea "[DATE], I will be talking about the topic of whether being good in sports or ac…" at bounding box center [574, 253] width 286 height 292
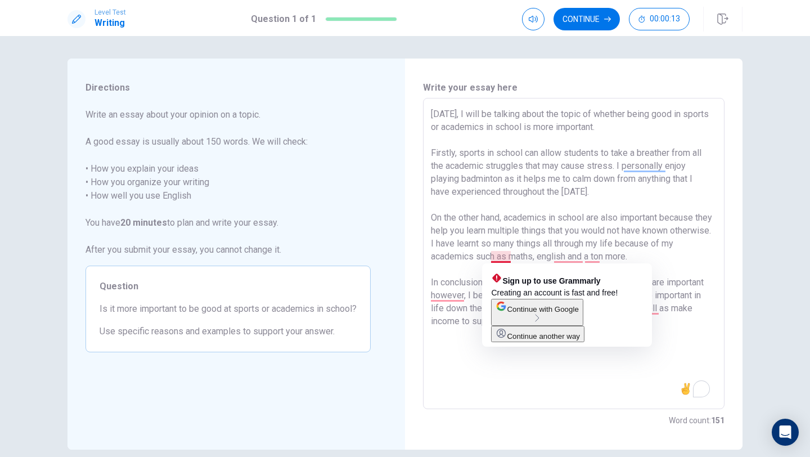
click at [607, 225] on textarea "[DATE], I will be talking about the topic of whether being good in sports or ac…" at bounding box center [574, 253] width 286 height 292
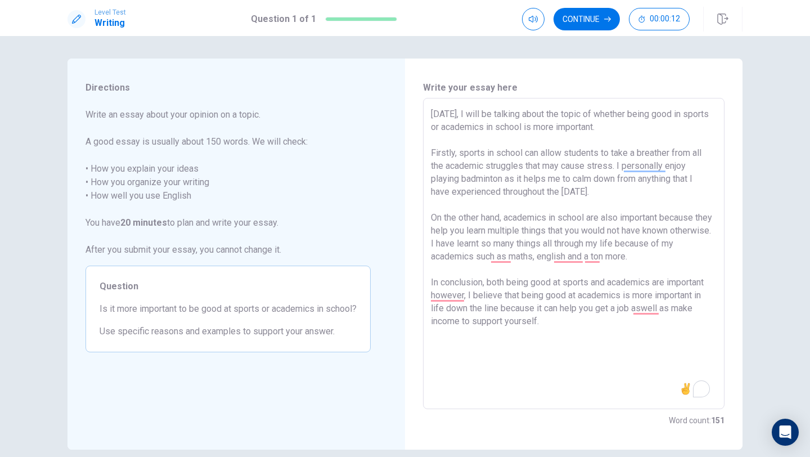
click at [639, 256] on textarea "[DATE], I will be talking about the topic of whether being good in sports or ac…" at bounding box center [574, 253] width 286 height 292
click at [655, 259] on textarea "[DATE], I will be talking about the topic of whether being good in sports or ac…" at bounding box center [574, 253] width 286 height 292
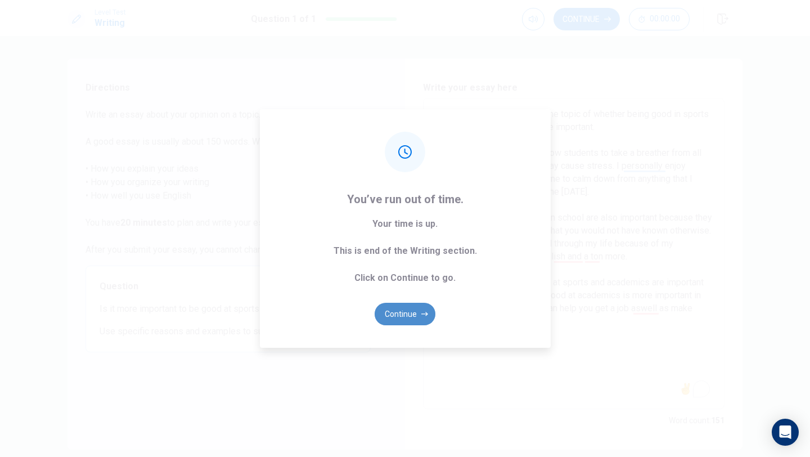
click at [409, 315] on button "Continue" at bounding box center [405, 314] width 61 height 22
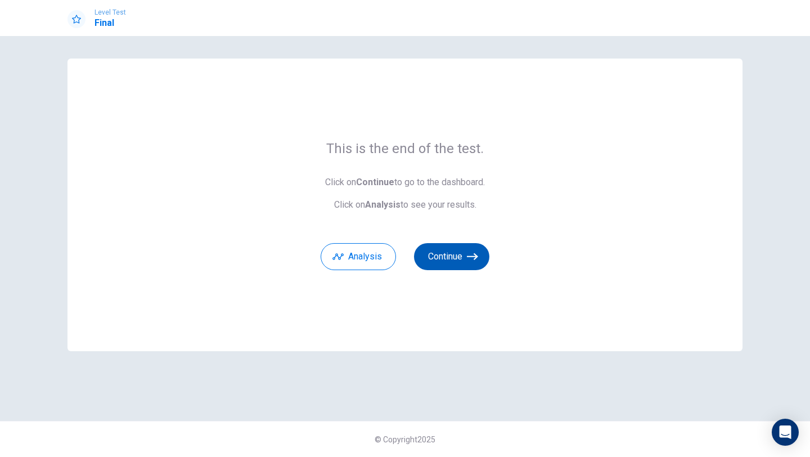
click at [459, 255] on button "Continue" at bounding box center [451, 256] width 75 height 27
